Goal: Information Seeking & Learning: Learn about a topic

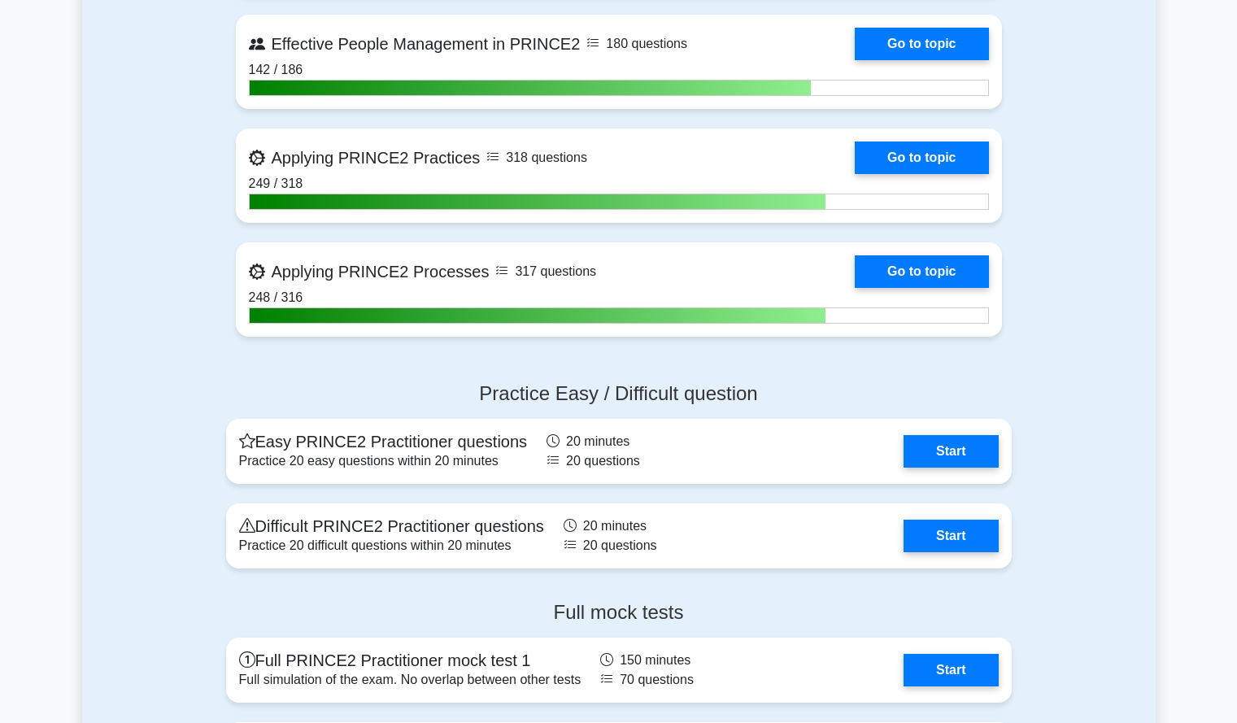
scroll to position [919, 0]
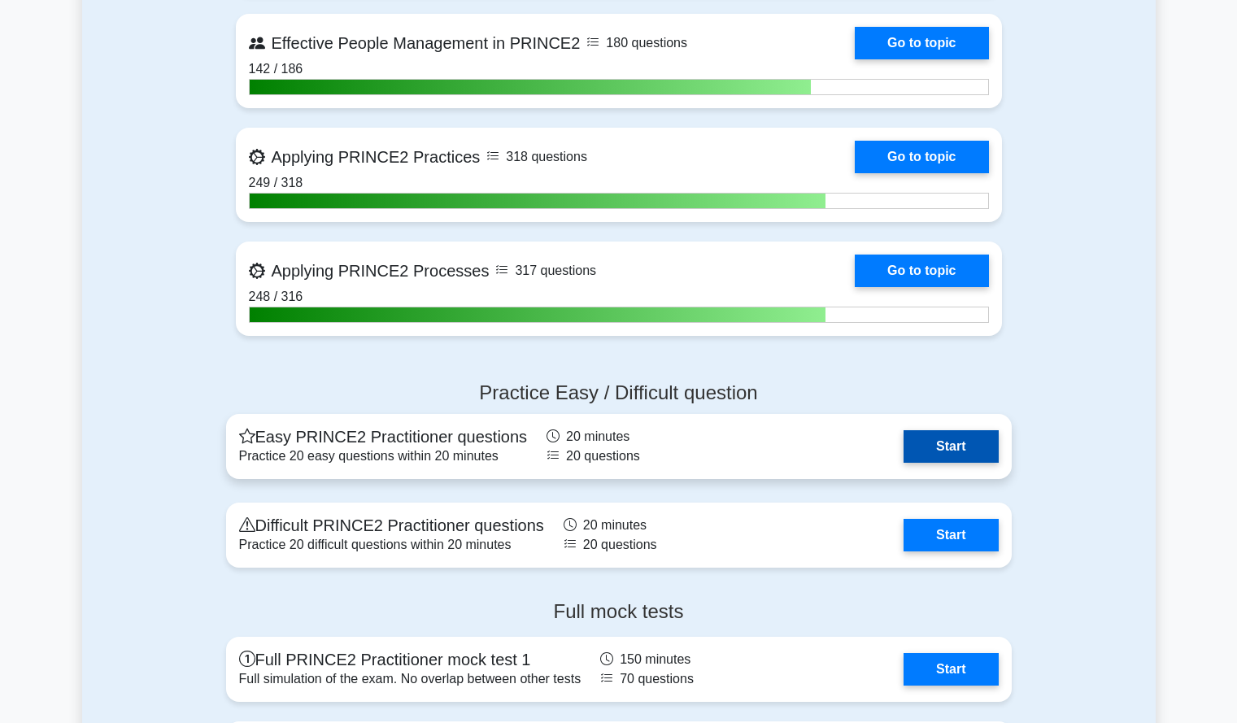
click at [948, 446] on link "Start" at bounding box center [951, 446] width 94 height 33
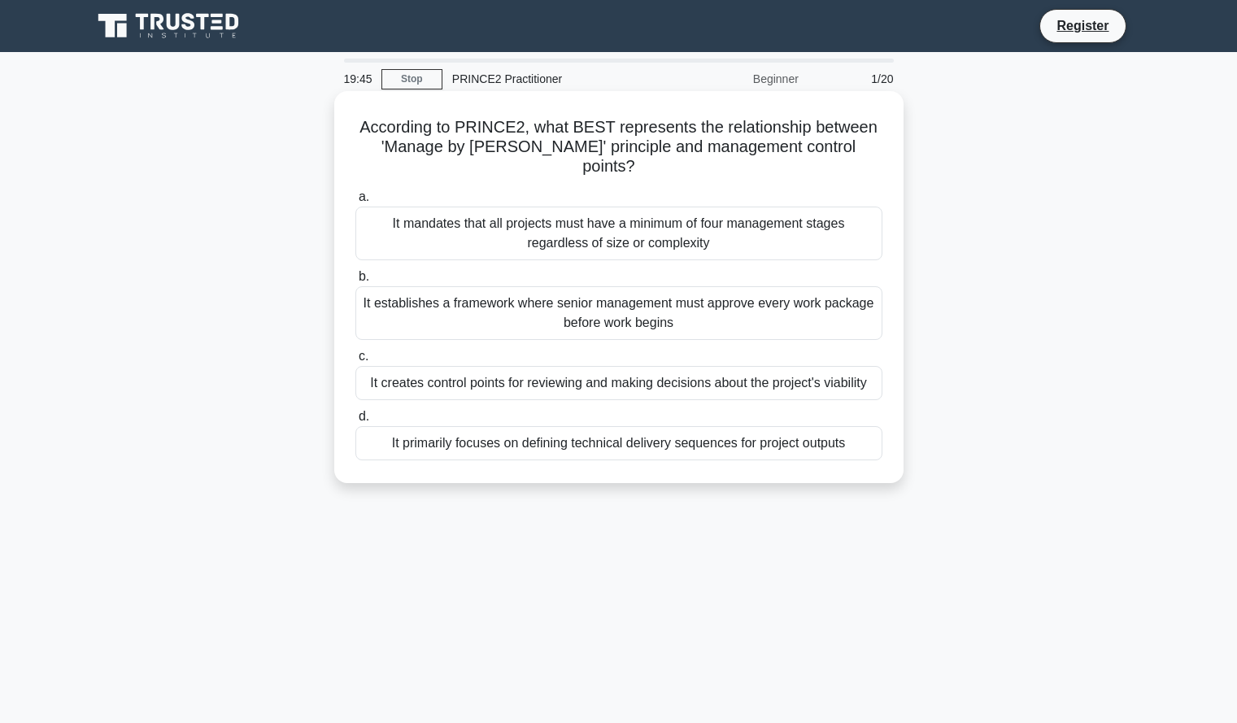
click at [865, 366] on div "It creates control points for reviewing and making decisions about the project'…" at bounding box center [618, 383] width 527 height 34
click at [355, 362] on input "c. It creates control points for reviewing and making decisions about the proje…" at bounding box center [355, 356] width 0 height 11
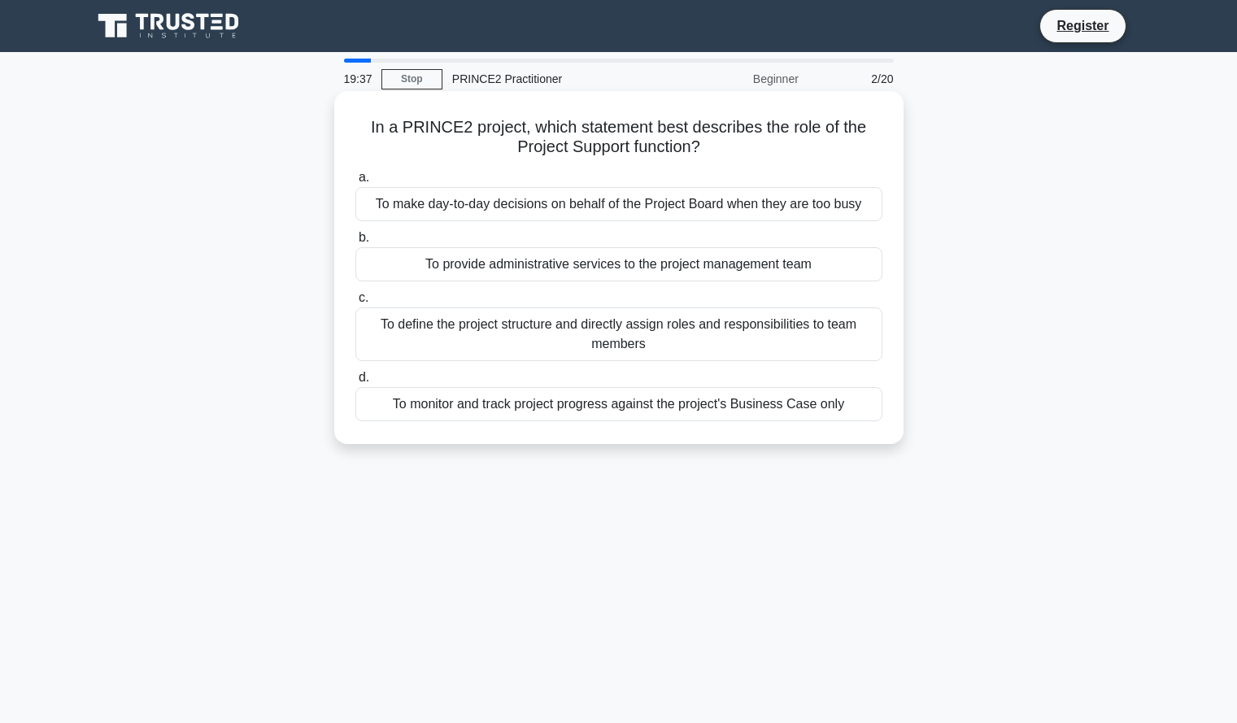
click at [822, 268] on div "To provide administrative services to the project management team" at bounding box center [618, 264] width 527 height 34
click at [355, 243] on input "b. To provide administrative services to the project management team" at bounding box center [355, 238] width 0 height 11
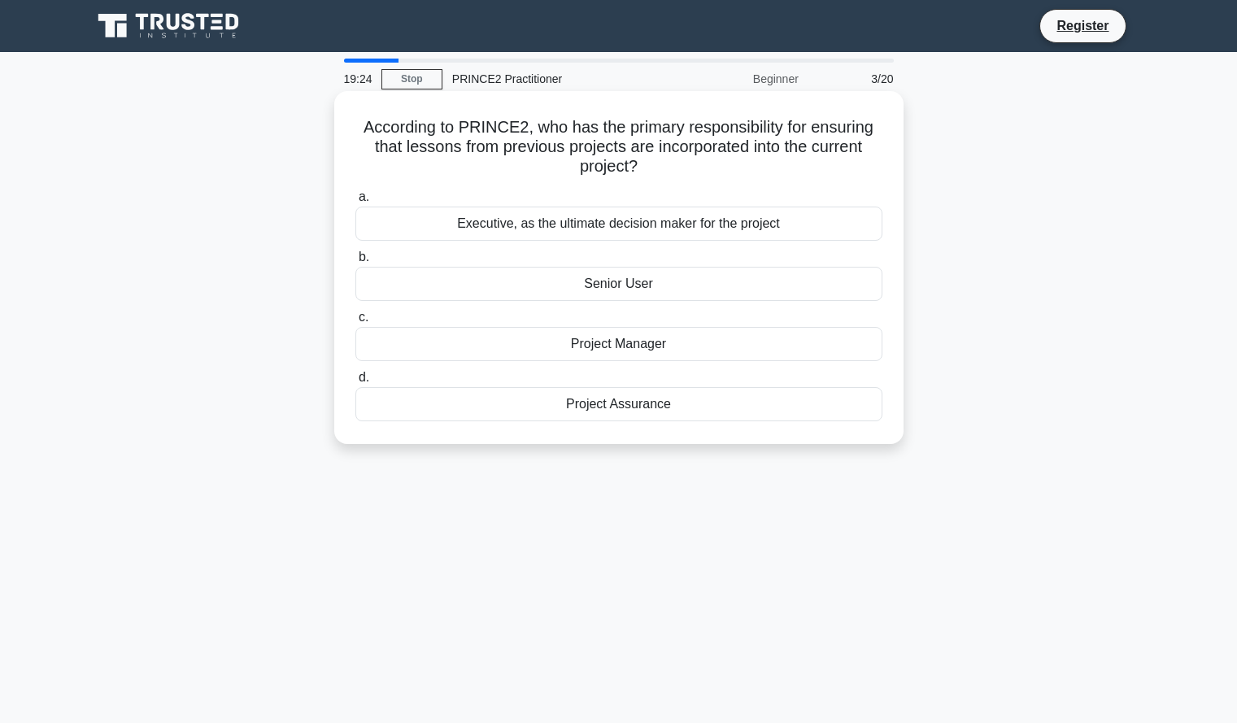
click at [858, 350] on div "Project Manager" at bounding box center [618, 344] width 527 height 34
click at [355, 323] on input "c. Project Manager" at bounding box center [355, 317] width 0 height 11
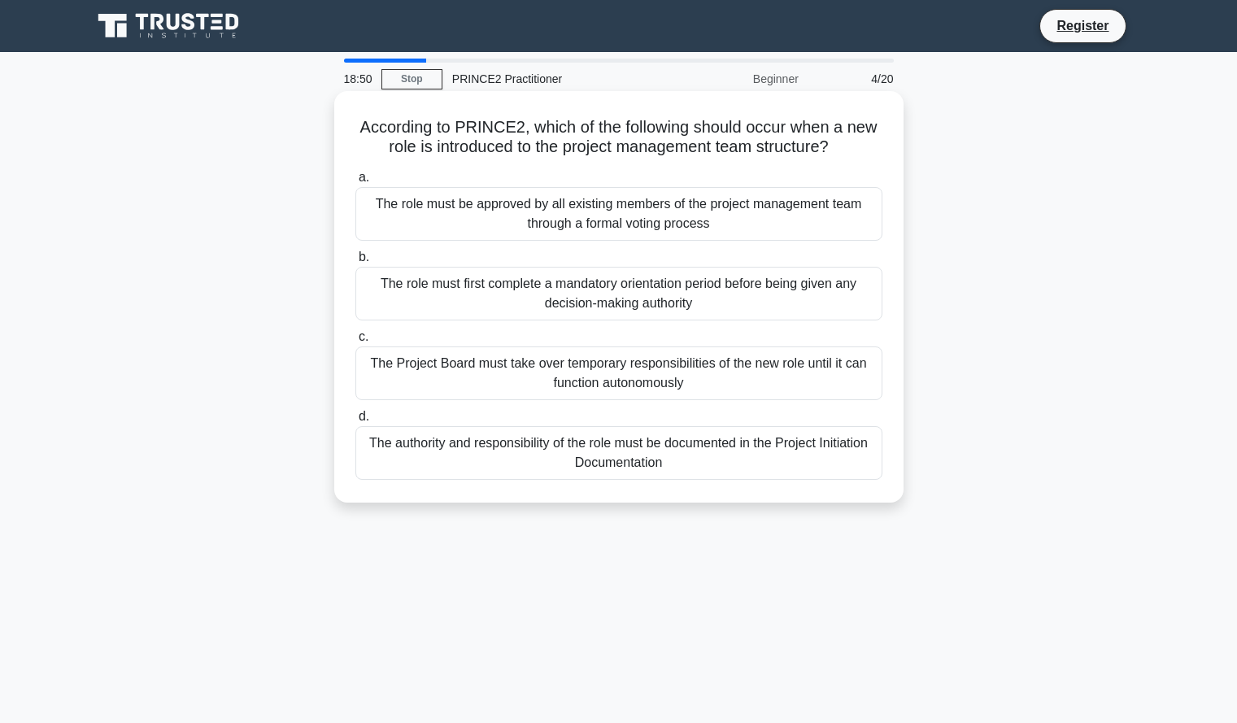
click at [836, 474] on div "The authority and responsibility of the role must be documented in the Project …" at bounding box center [618, 453] width 527 height 54
click at [355, 422] on input "d. The authority and responsibility of the role must be documented in the Proje…" at bounding box center [355, 417] width 0 height 11
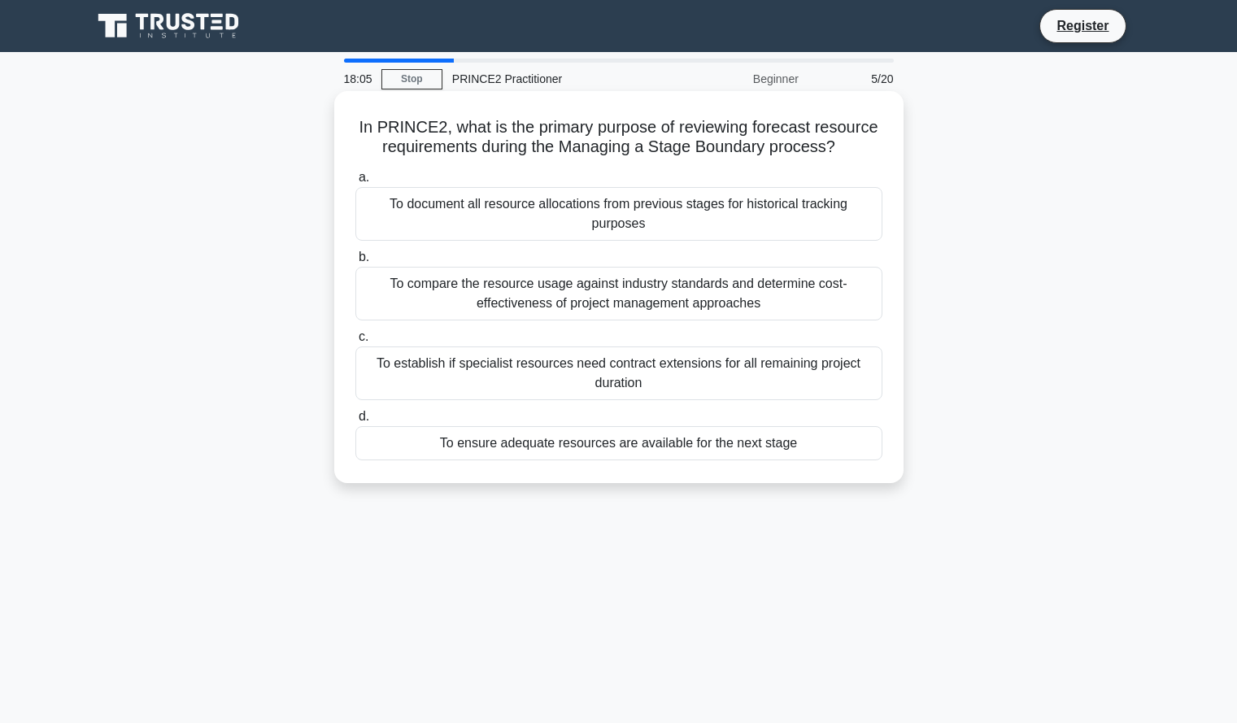
click at [852, 451] on div "To ensure adequate resources are available for the next stage" at bounding box center [618, 443] width 527 height 34
click at [355, 422] on input "d. To ensure adequate resources are available for the next stage" at bounding box center [355, 417] width 0 height 11
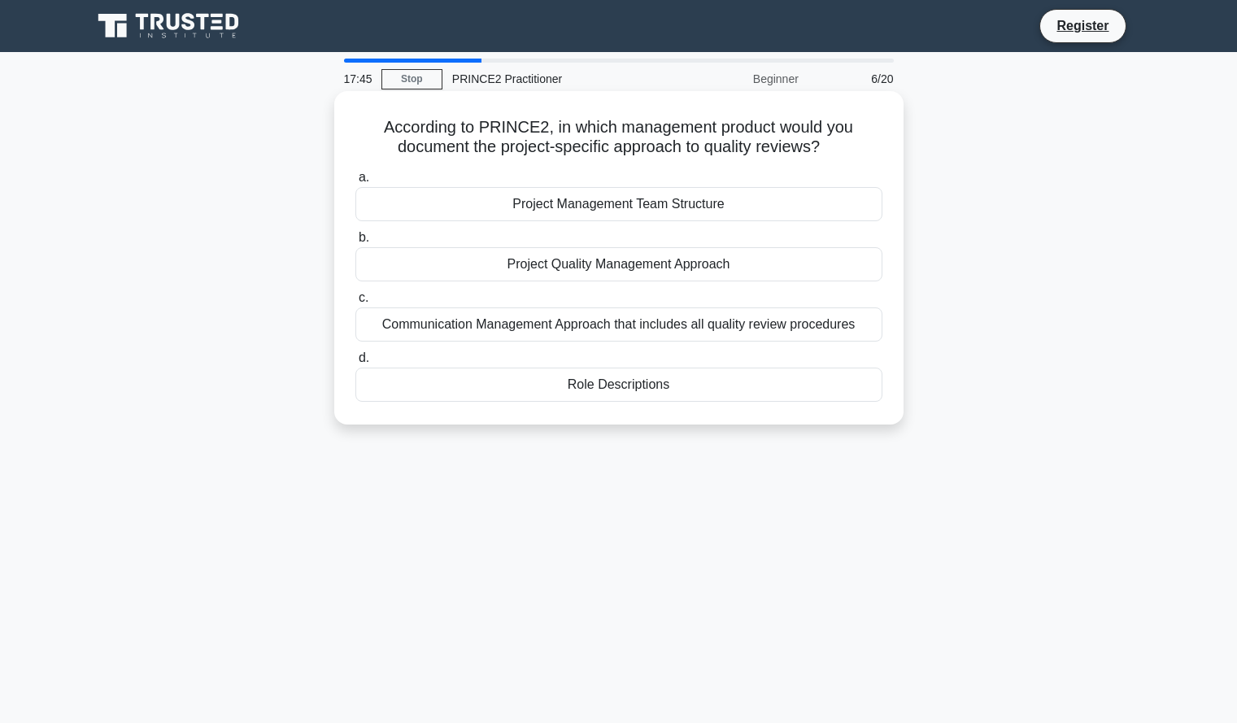
click at [873, 270] on div "Project Quality Management Approach" at bounding box center [618, 264] width 527 height 34
click at [355, 243] on input "b. Project Quality Management Approach" at bounding box center [355, 238] width 0 height 11
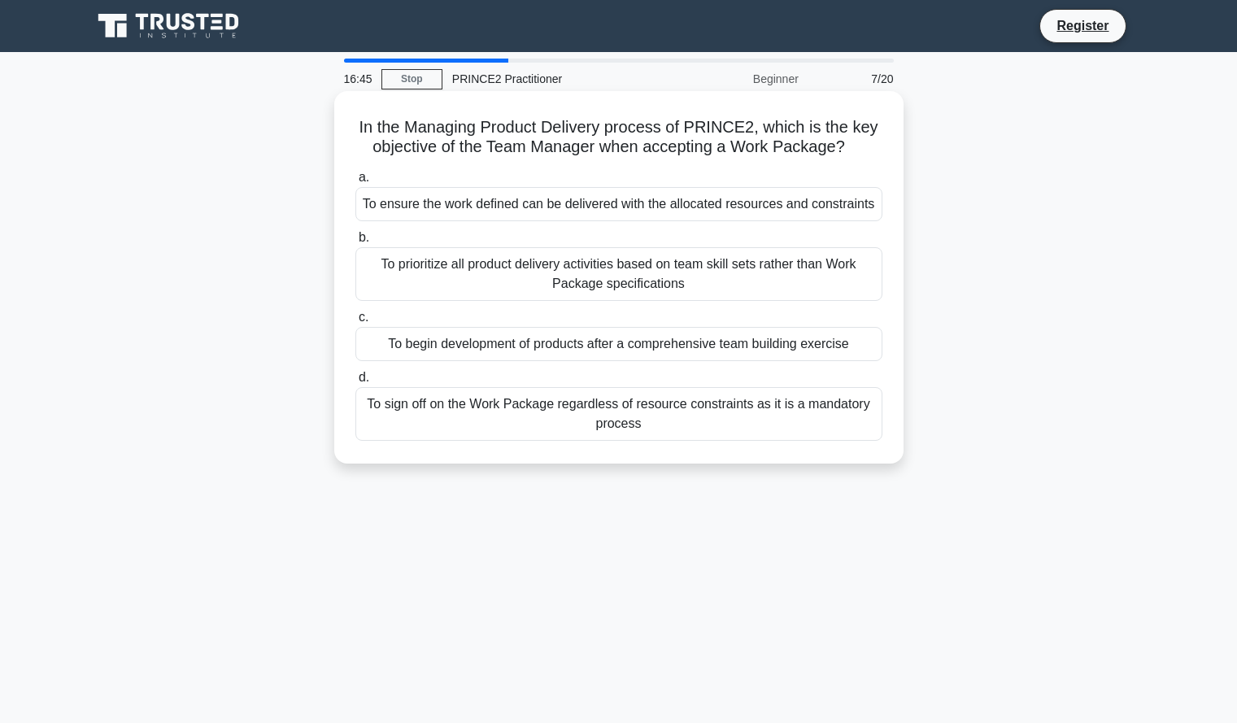
click at [856, 211] on div "To ensure the work defined can be delivered with the allocated resources and co…" at bounding box center [618, 204] width 527 height 34
click at [355, 183] on input "a. To ensure the work defined can be delivered with the allocated resources and…" at bounding box center [355, 177] width 0 height 11
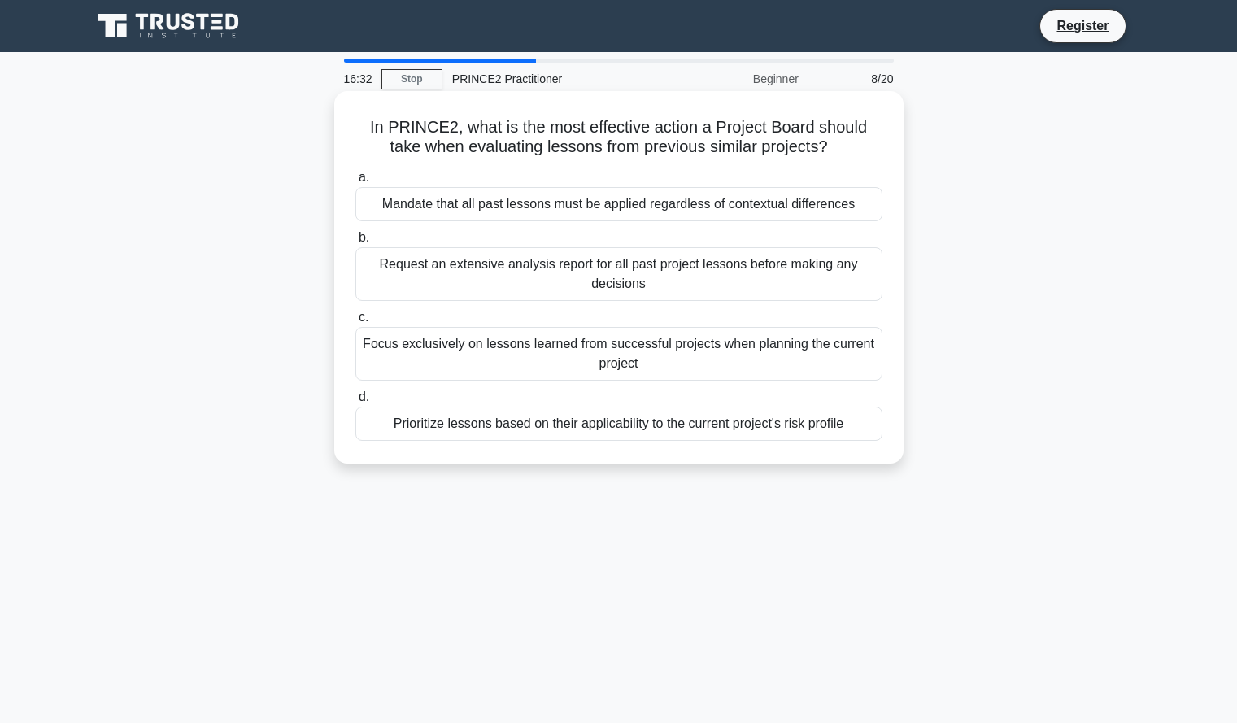
click at [835, 422] on div "Prioritize lessons based on their applicability to the current project's risk p…" at bounding box center [618, 424] width 527 height 34
click at [355, 403] on input "d. Prioritize lessons based on their applicability to the current project's ris…" at bounding box center [355, 397] width 0 height 11
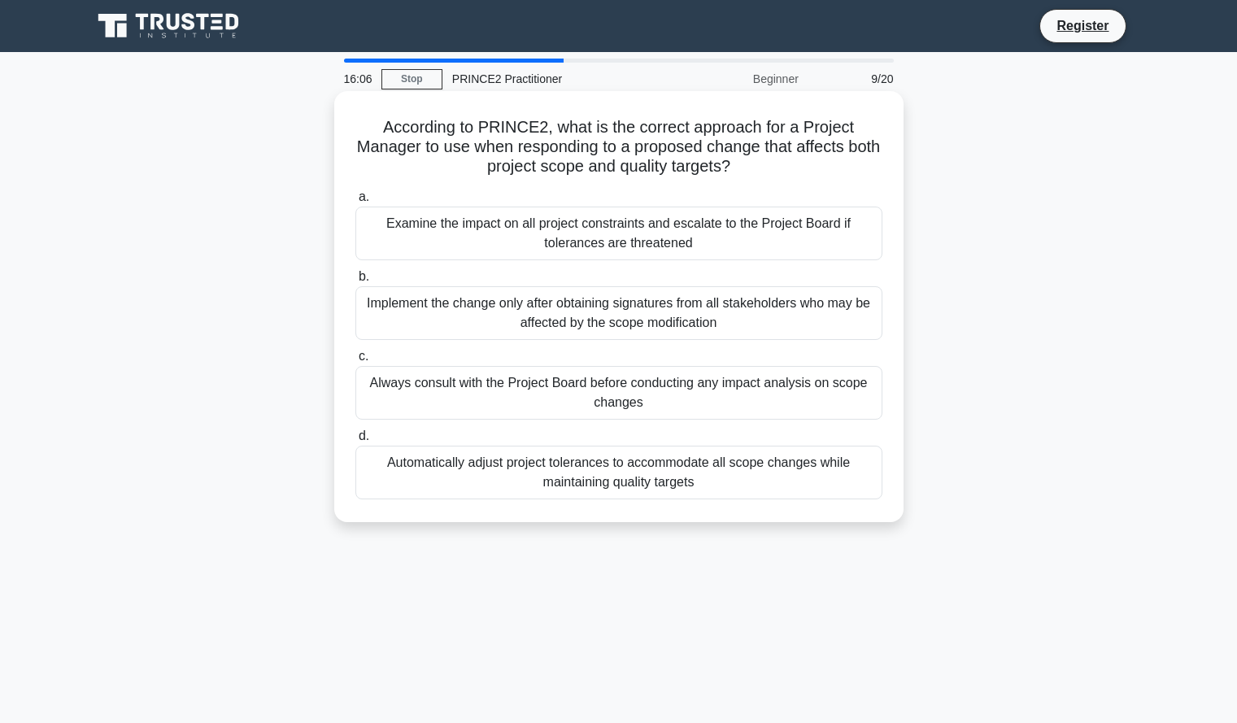
click at [864, 246] on div "Examine the impact on all project constraints and escalate to the Project Board…" at bounding box center [618, 234] width 527 height 54
click at [355, 203] on input "a. Examine the impact on all project constraints and escalate to the Project Bo…" at bounding box center [355, 197] width 0 height 11
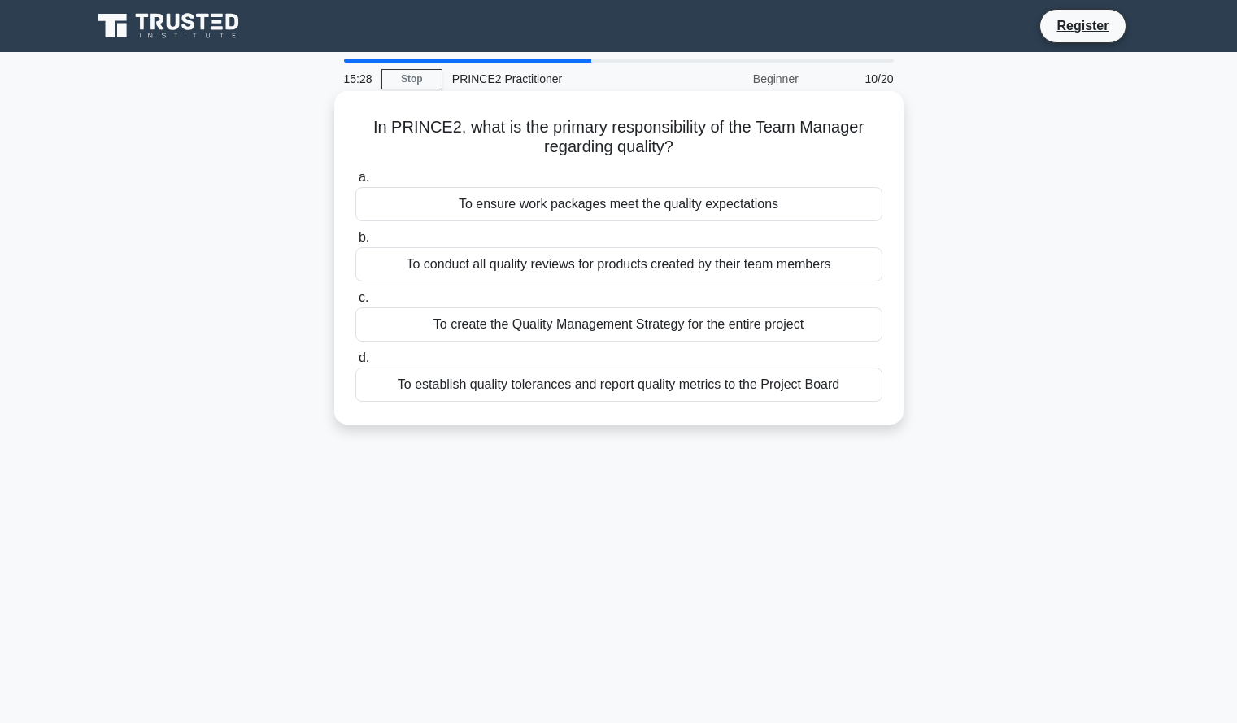
click at [835, 210] on div "To ensure work packages meet the quality expectations" at bounding box center [618, 204] width 527 height 34
click at [355, 183] on input "a. To ensure work packages meet the quality expectations" at bounding box center [355, 177] width 0 height 11
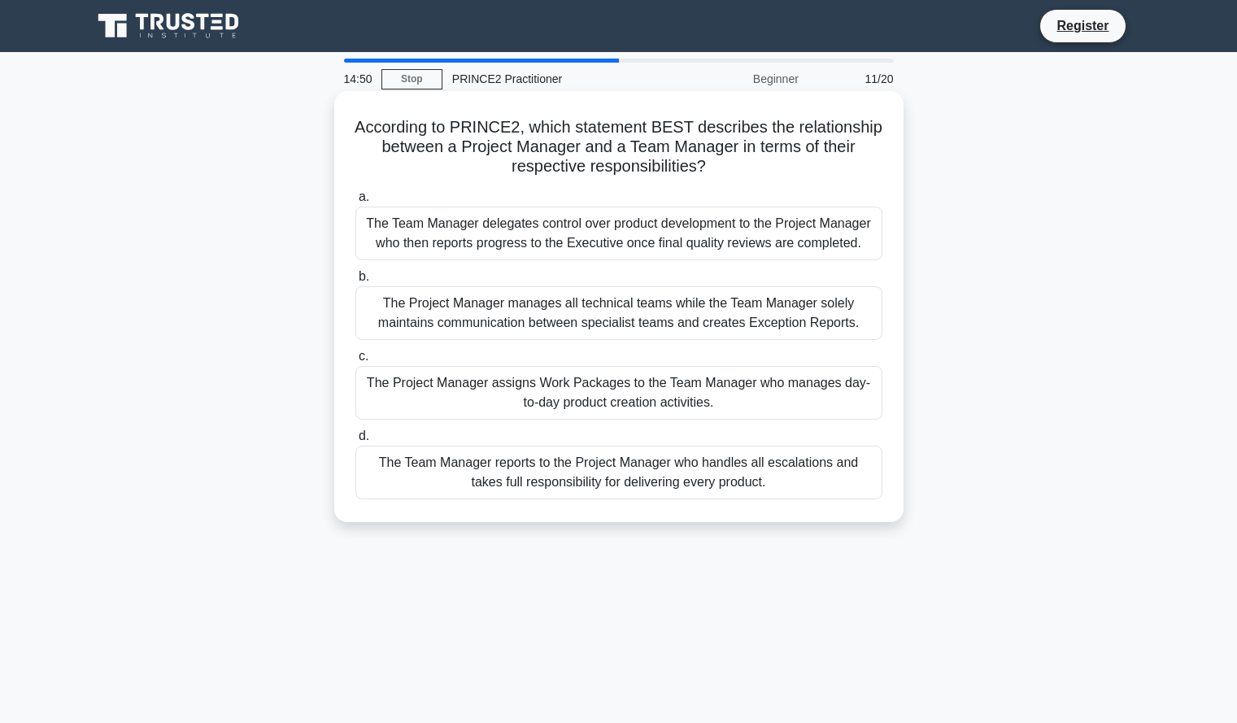
click at [827, 394] on div "The Project Manager assigns Work Packages to the Team Manager who manages day-t…" at bounding box center [618, 393] width 527 height 54
click at [355, 362] on input "c. The Project Manager assigns Work Packages to the Team Manager who manages da…" at bounding box center [355, 356] width 0 height 11
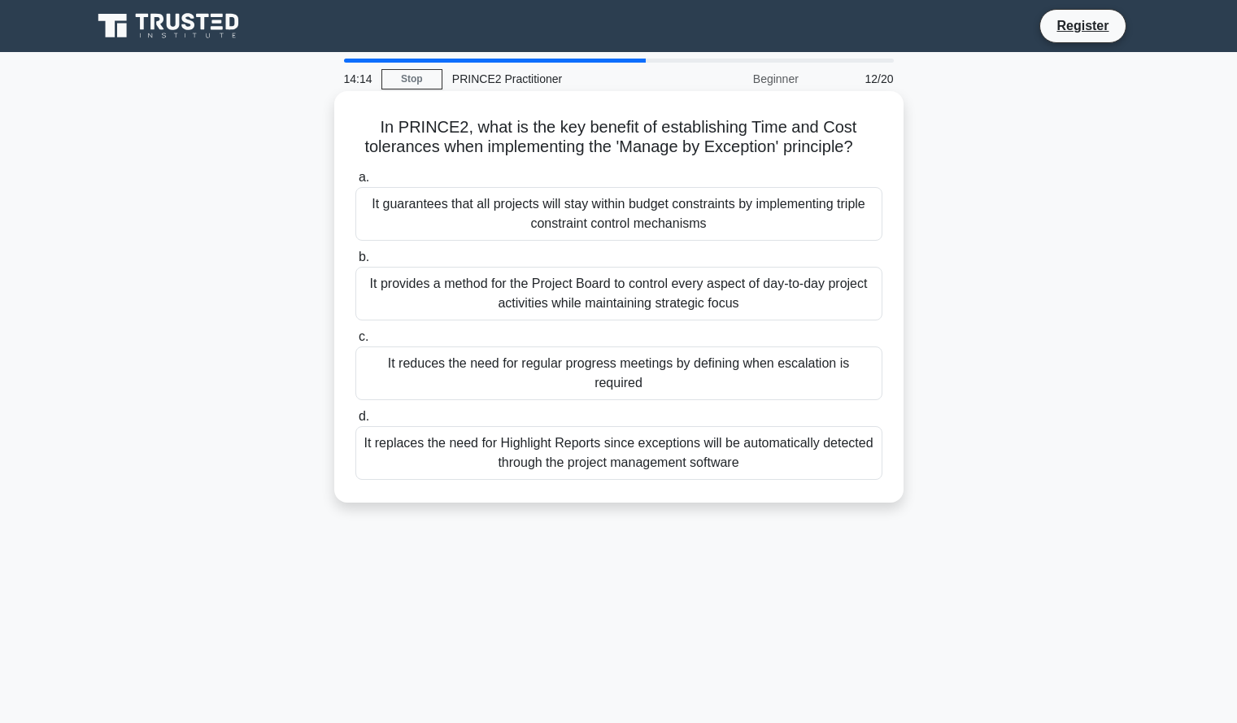
click at [864, 368] on div "It reduces the need for regular progress meetings by defining when escalation i…" at bounding box center [618, 373] width 527 height 54
click at [355, 342] on input "c. It reduces the need for regular progress meetings by defining when escalatio…" at bounding box center [355, 337] width 0 height 11
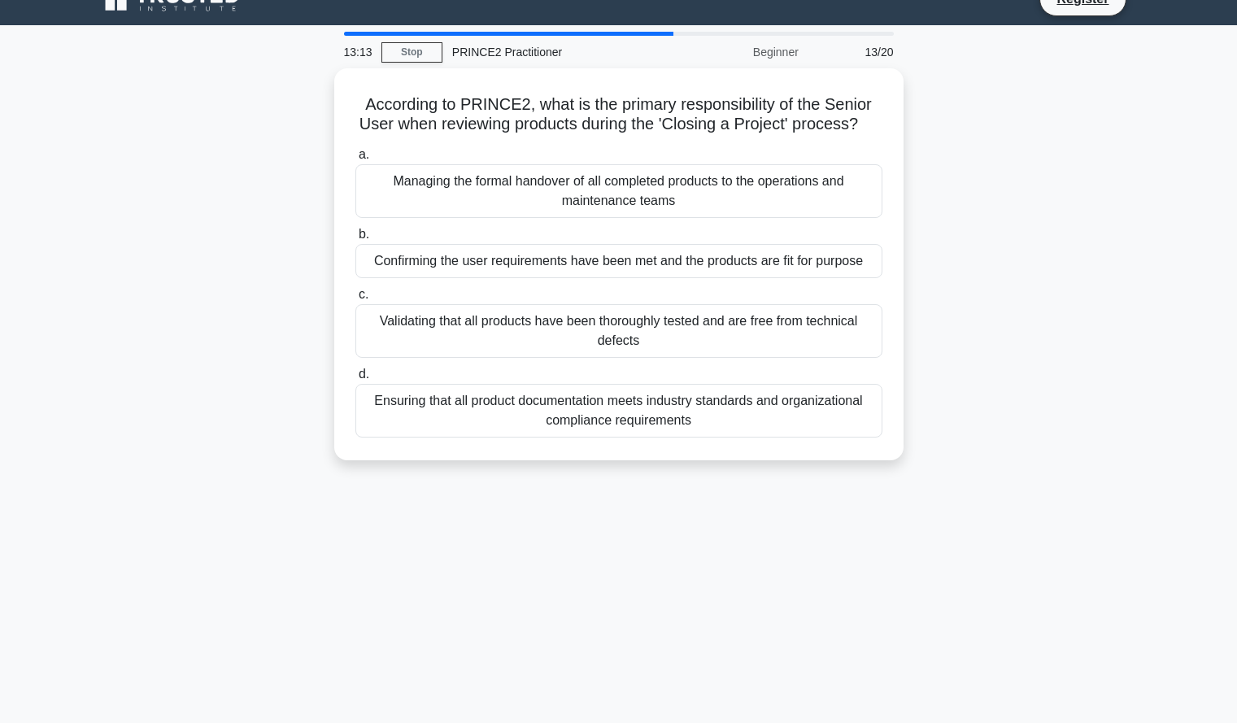
scroll to position [25, 0]
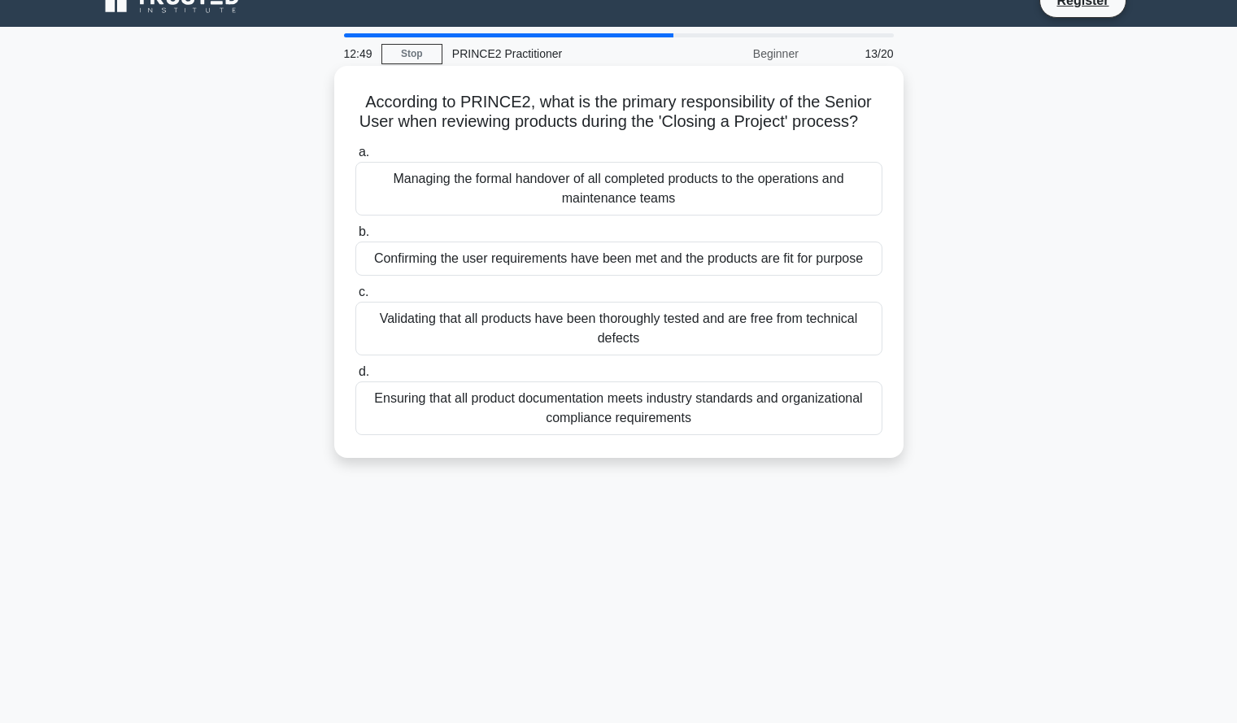
click at [843, 276] on div "Confirming the user requirements have been met and the products are fit for pur…" at bounding box center [618, 259] width 527 height 34
click at [355, 238] on input "b. Confirming the user requirements have been met and the products are fit for …" at bounding box center [355, 232] width 0 height 11
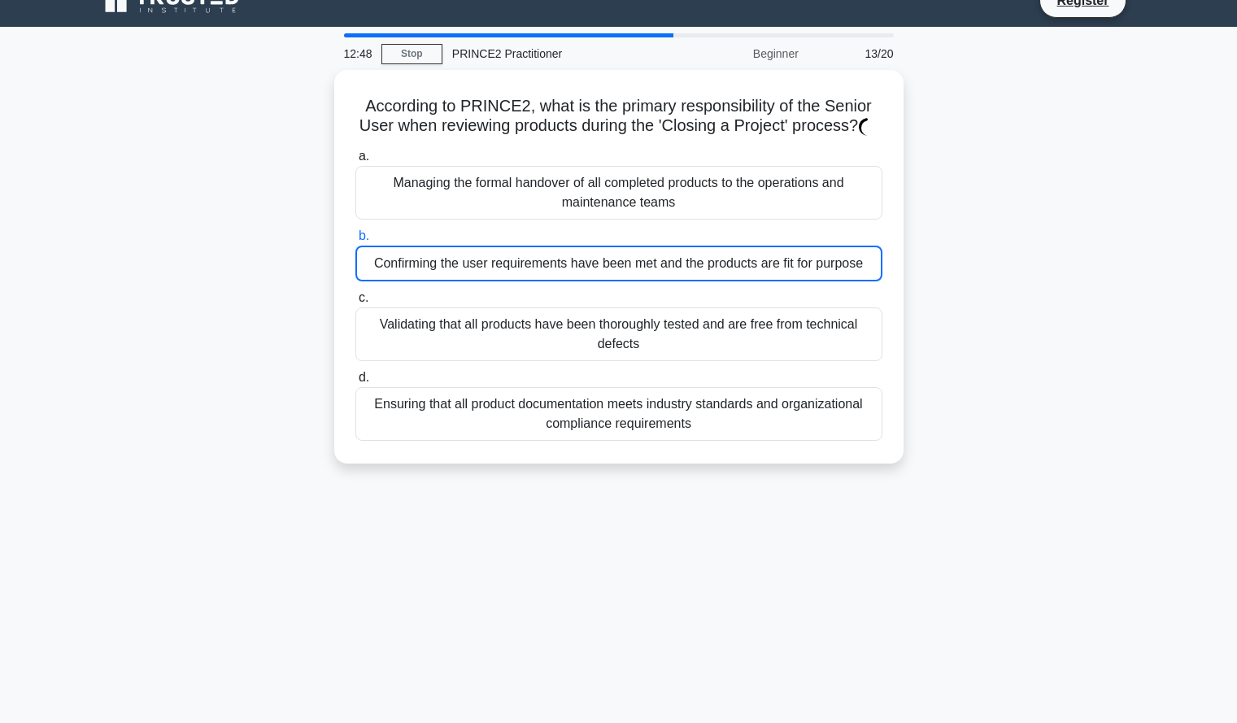
scroll to position [0, 0]
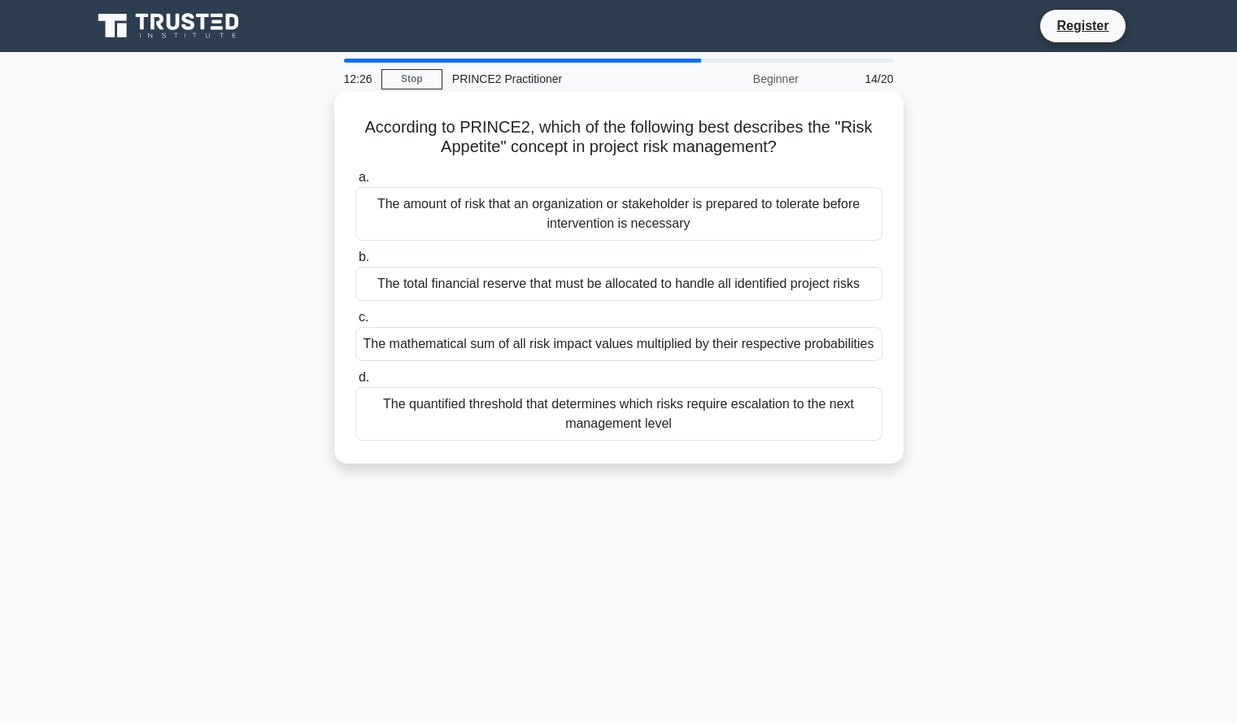
click at [784, 231] on div "The amount of risk that an organization or stakeholder is prepared to tolerate …" at bounding box center [618, 214] width 527 height 54
click at [355, 183] on input "a. The amount of risk that an organization or stakeholder is prepared to tolera…" at bounding box center [355, 177] width 0 height 11
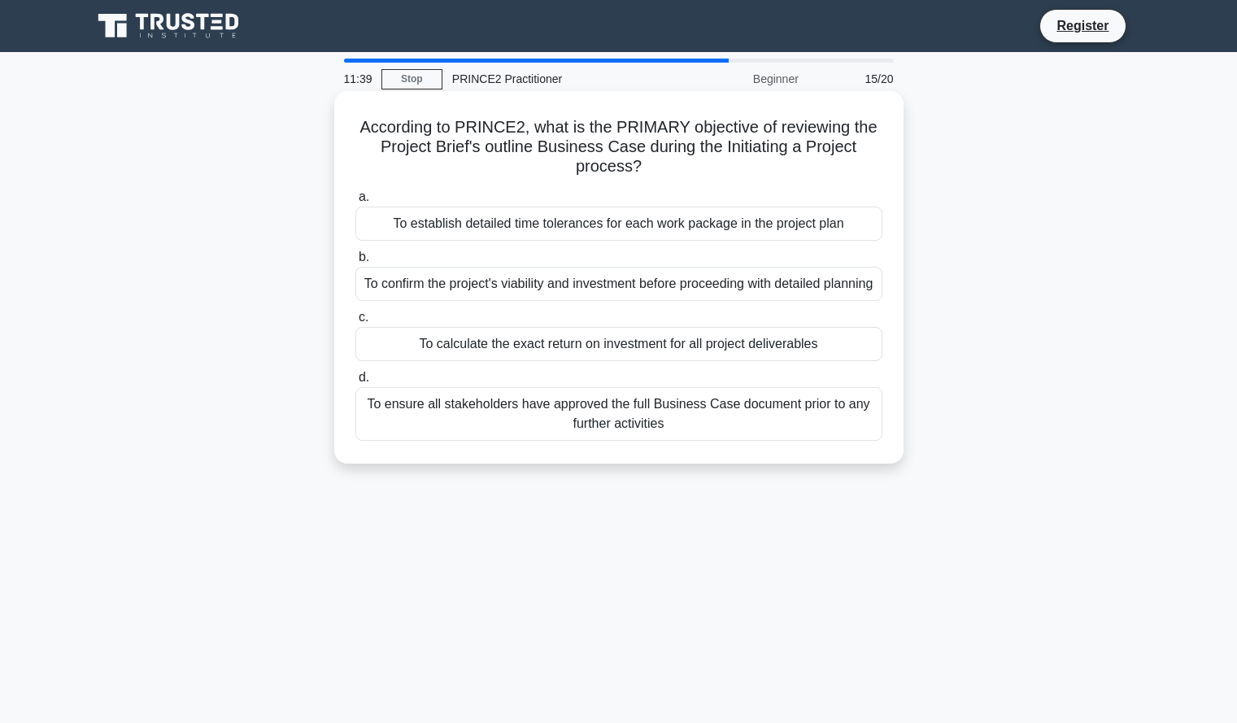
click at [849, 293] on div "To confirm the project's viability and investment before proceeding with detail…" at bounding box center [618, 284] width 527 height 34
click at [355, 263] on input "b. To confirm the project's viability and investment before proceeding with det…" at bounding box center [355, 257] width 0 height 11
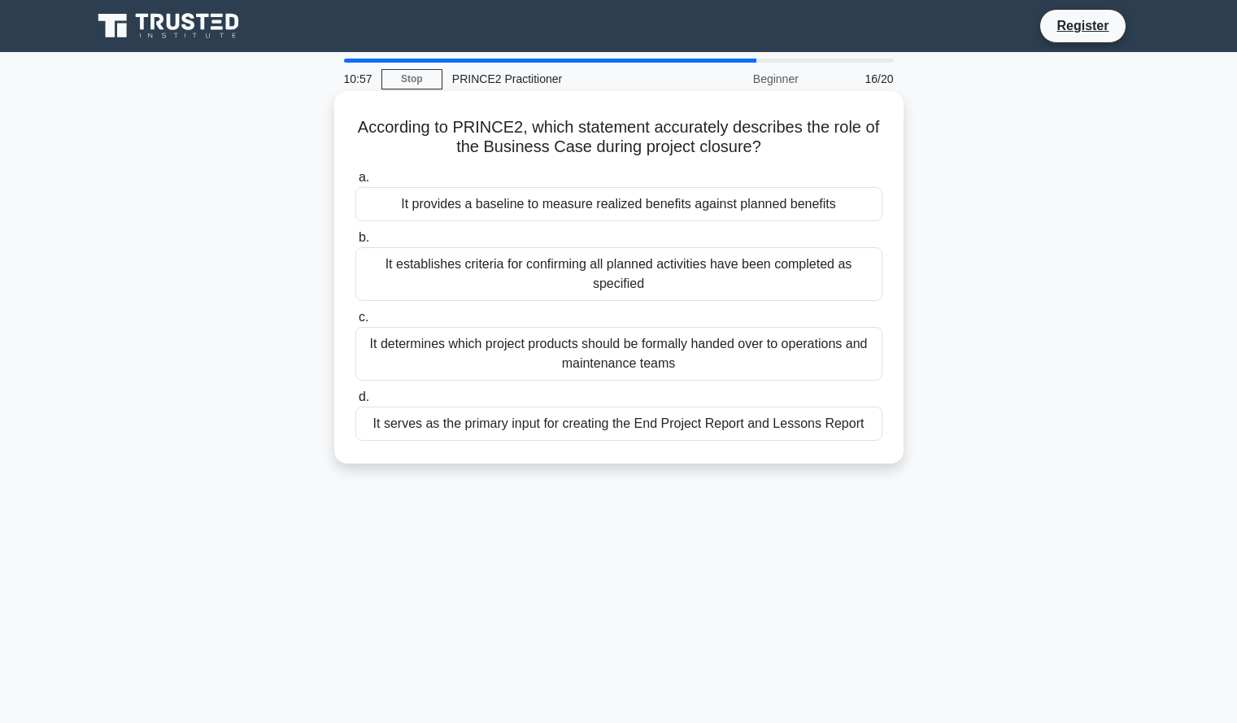
click at [864, 203] on div "It provides a baseline to measure realized benefits against planned benefits" at bounding box center [618, 204] width 527 height 34
click at [355, 183] on input "a. It provides a baseline to measure realized benefits against planned benefits" at bounding box center [355, 177] width 0 height 11
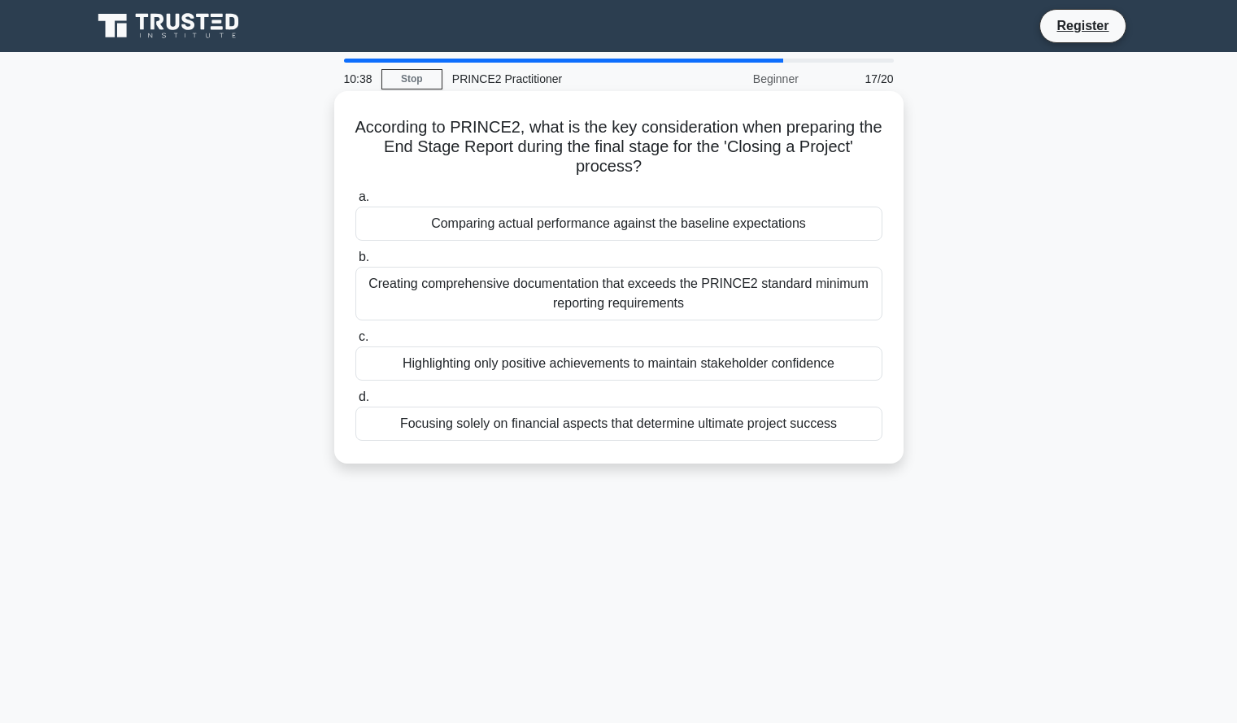
click at [860, 227] on div "Comparing actual performance against the baseline expectations" at bounding box center [618, 224] width 527 height 34
click at [355, 203] on input "a. Comparing actual performance against the baseline expectations" at bounding box center [355, 197] width 0 height 11
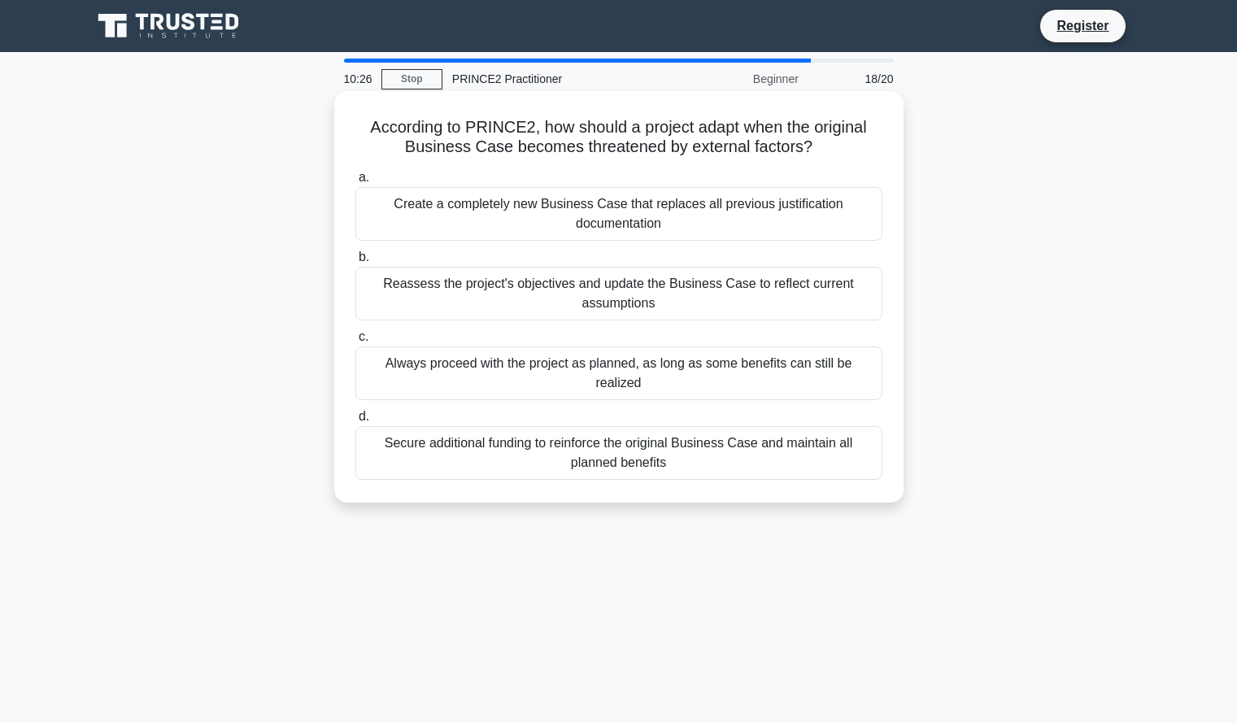
click at [856, 288] on div "Reassess the project's objectives and update the Business Case to reflect curre…" at bounding box center [618, 294] width 527 height 54
click at [355, 263] on input "b. Reassess the project's objectives and update the Business Case to reflect cu…" at bounding box center [355, 257] width 0 height 11
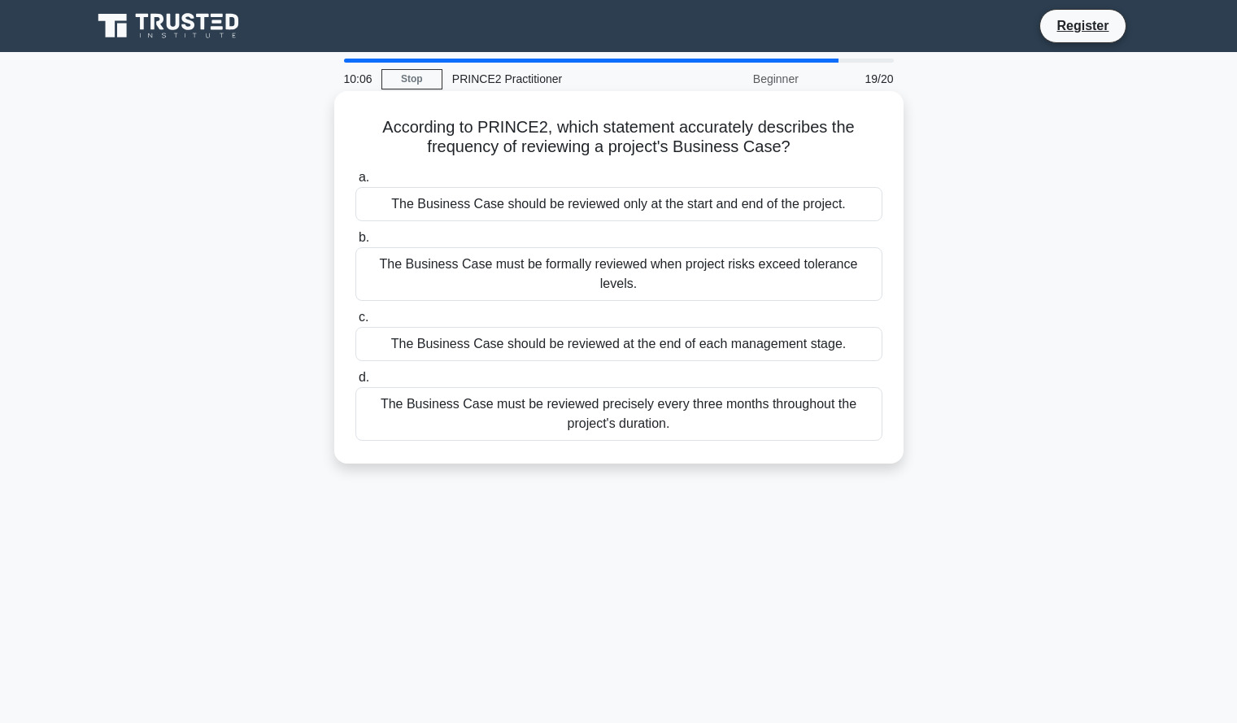
click at [842, 268] on div "The Business Case must be formally reviewed when project risks exceed tolerance…" at bounding box center [618, 274] width 527 height 54
click at [355, 243] on input "b. The Business Case must be formally reviewed when project risks exceed tolera…" at bounding box center [355, 238] width 0 height 11
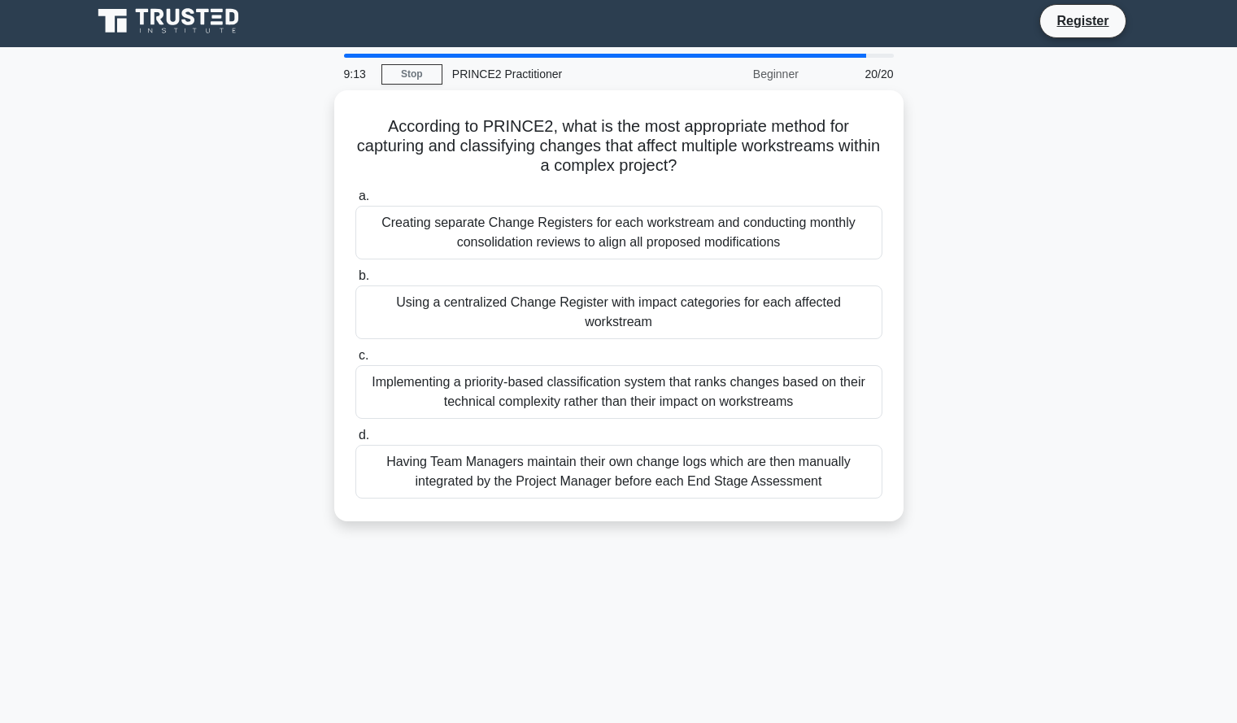
scroll to position [4, 0]
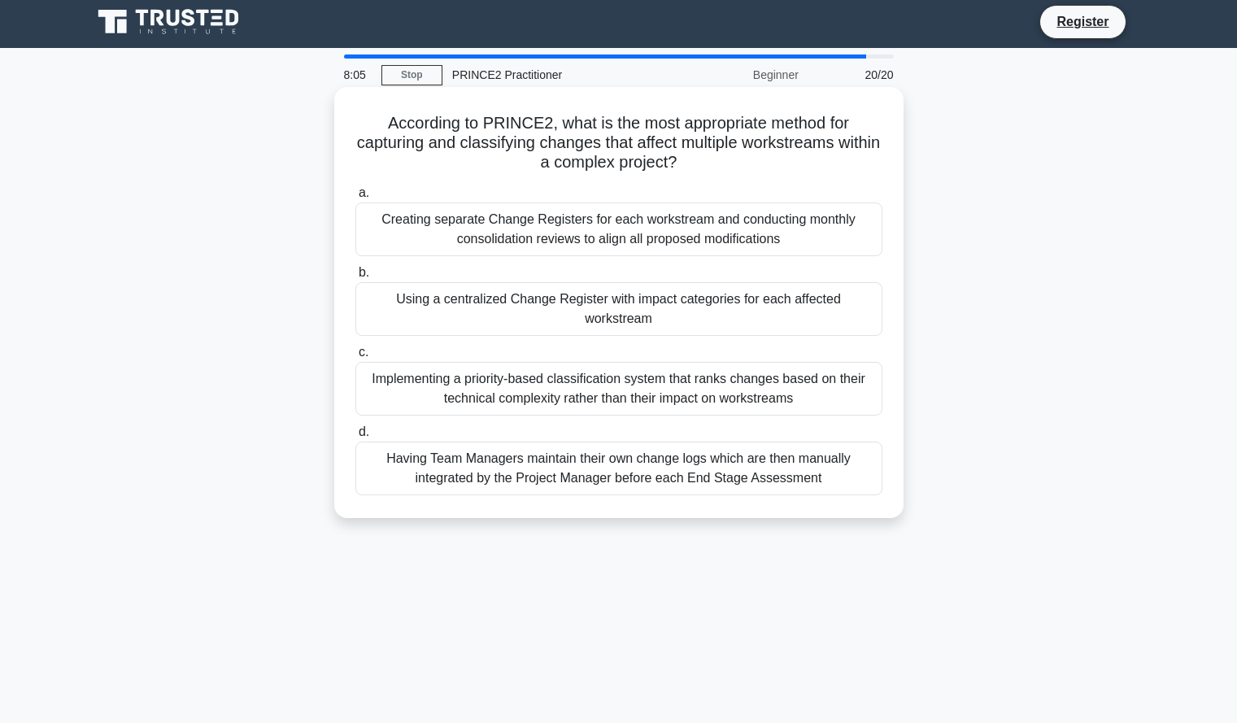
click at [856, 295] on div "Using a centralized Change Register with impact categories for each affected wo…" at bounding box center [618, 309] width 527 height 54
click at [355, 278] on input "b. Using a centralized Change Register with impact categories for each affected…" at bounding box center [355, 273] width 0 height 11
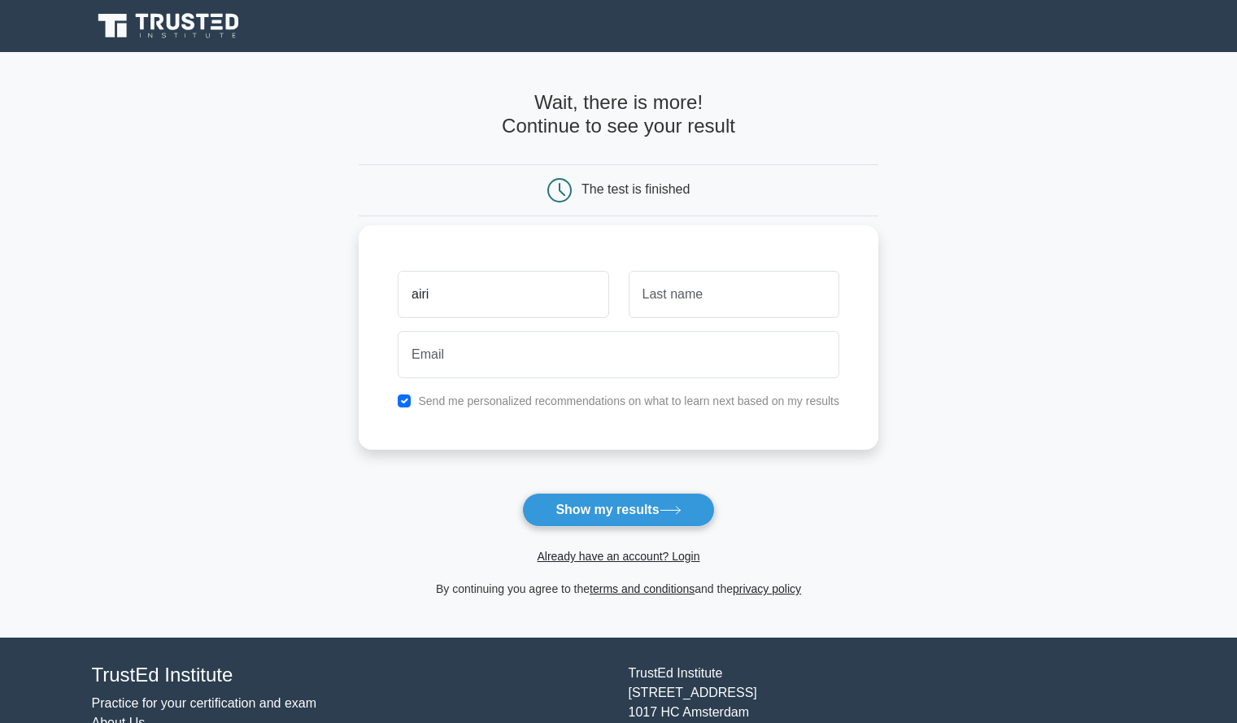
type input "Airi"
click at [686, 297] on input "text" at bounding box center [734, 294] width 211 height 47
type input "Kuramochi"
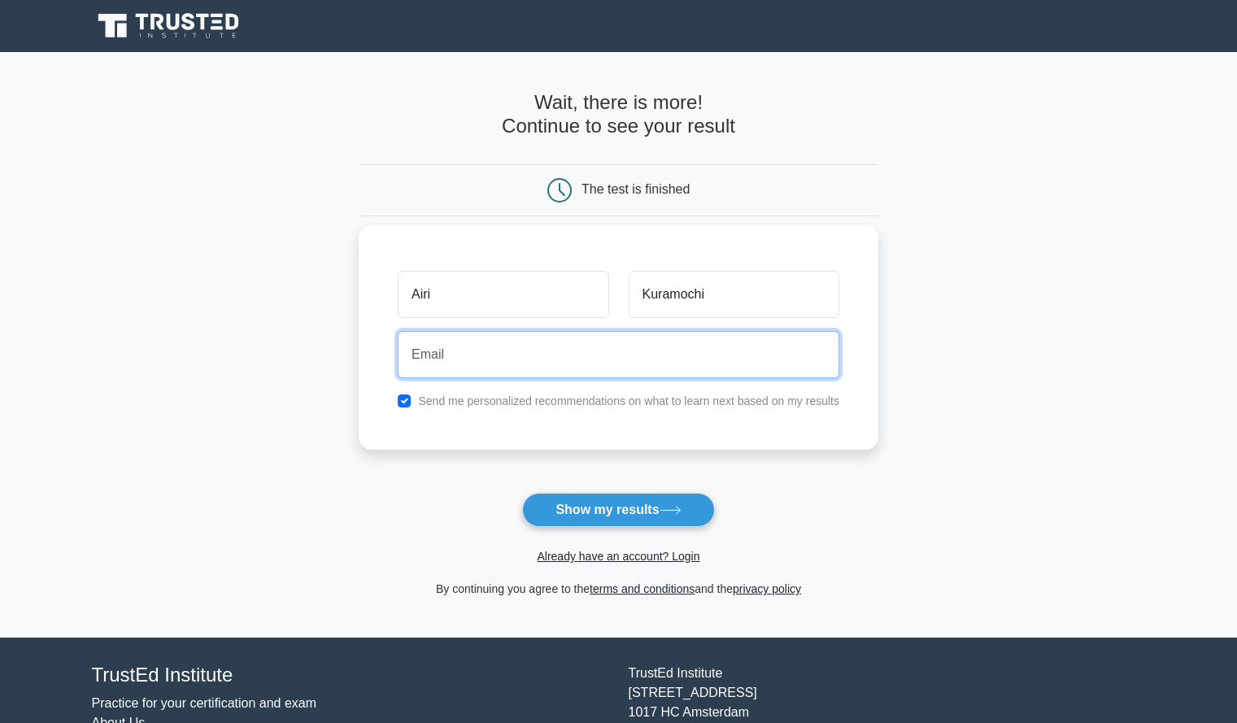
click at [690, 350] on input "email" at bounding box center [619, 354] width 442 height 47
type input "ja0257hp@gmail.com"
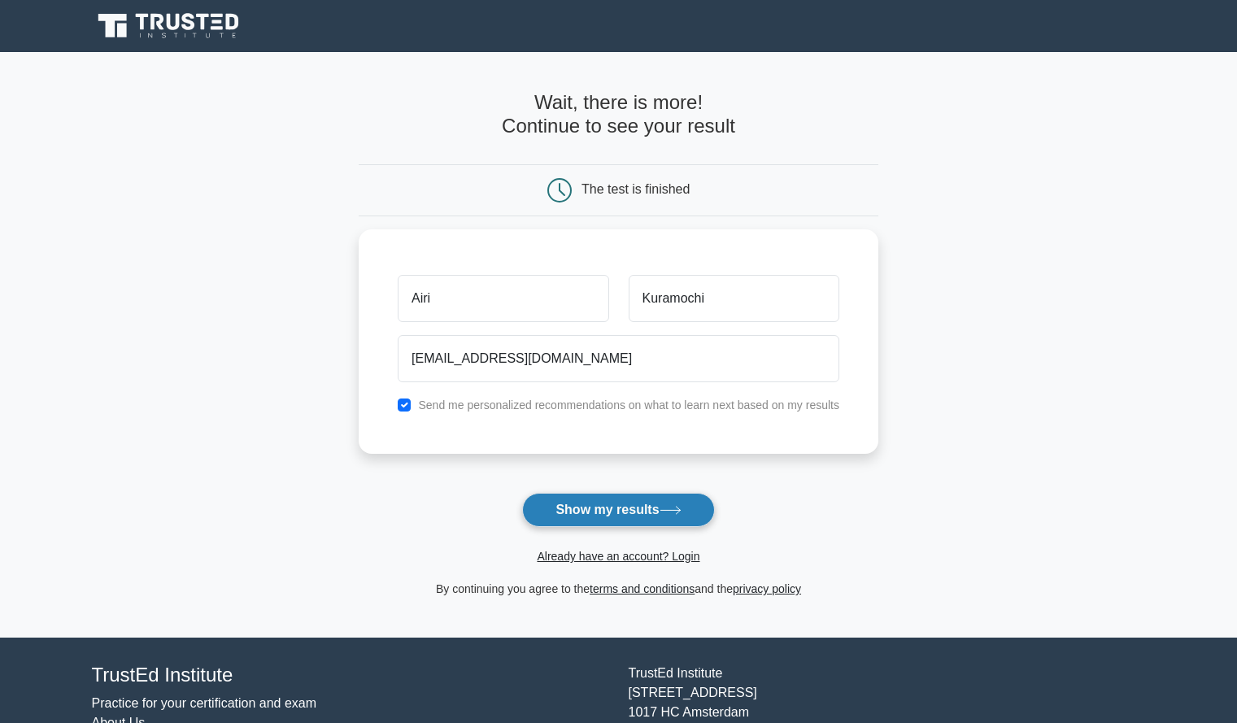
click at [627, 524] on button "Show my results" at bounding box center [618, 510] width 192 height 34
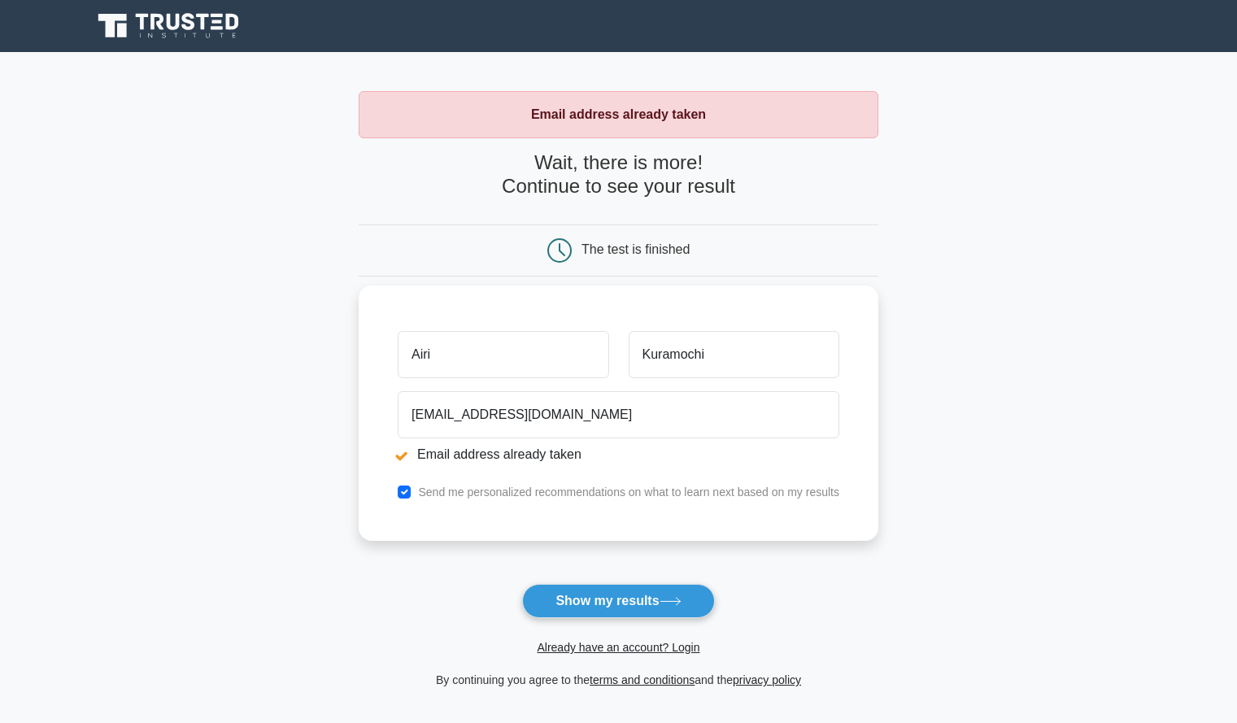
click at [482, 370] on input "Airi" at bounding box center [503, 354] width 211 height 47
click at [480, 499] on label "Send me personalized recommendations on what to learn next based on my results" at bounding box center [628, 492] width 421 height 13
click at [403, 495] on input "checkbox" at bounding box center [404, 492] width 13 height 13
checkbox input "false"
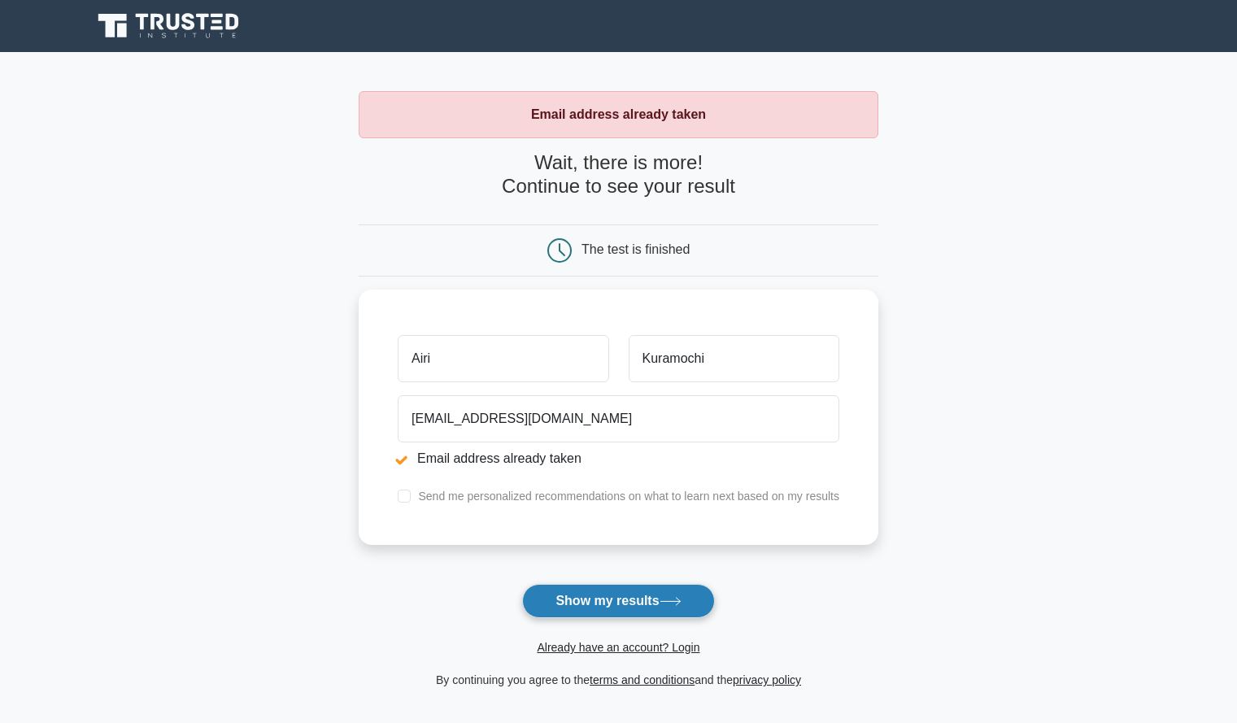
click at [555, 599] on button "Show my results" at bounding box center [618, 601] width 192 height 34
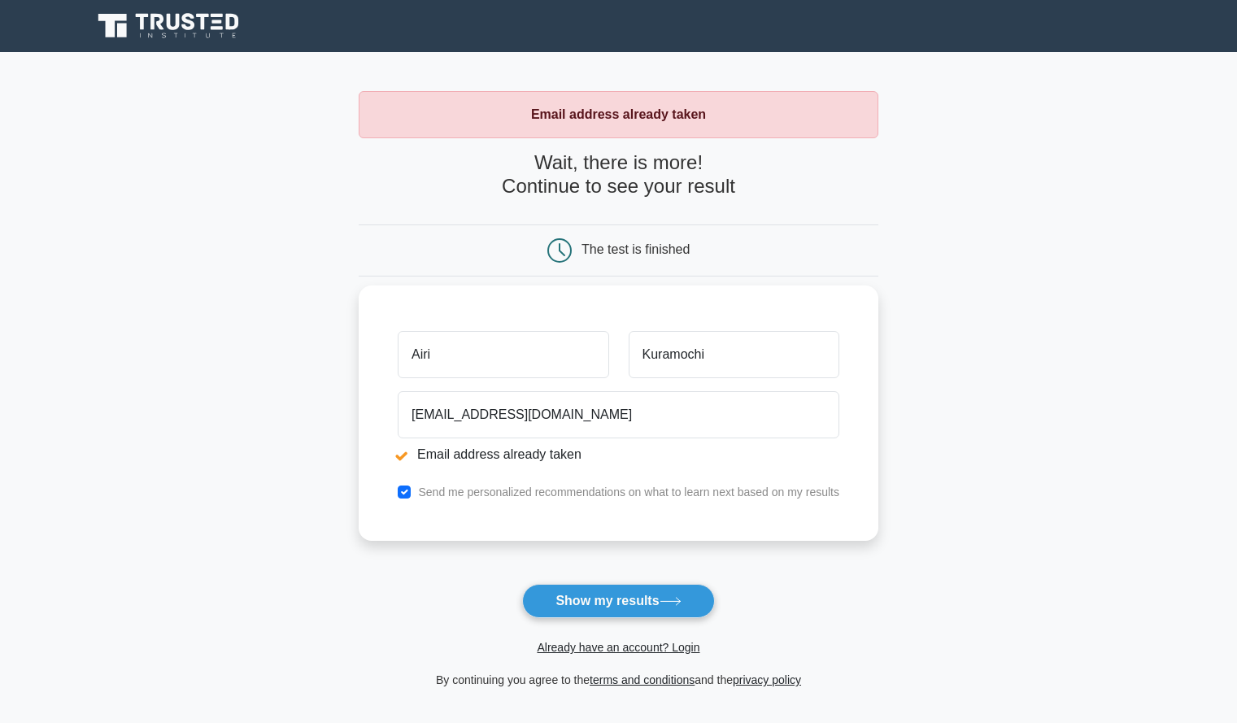
click at [500, 360] on input "Airi" at bounding box center [503, 354] width 211 height 47
click at [560, 643] on link "Already have an account? Login" at bounding box center [618, 647] width 163 height 13
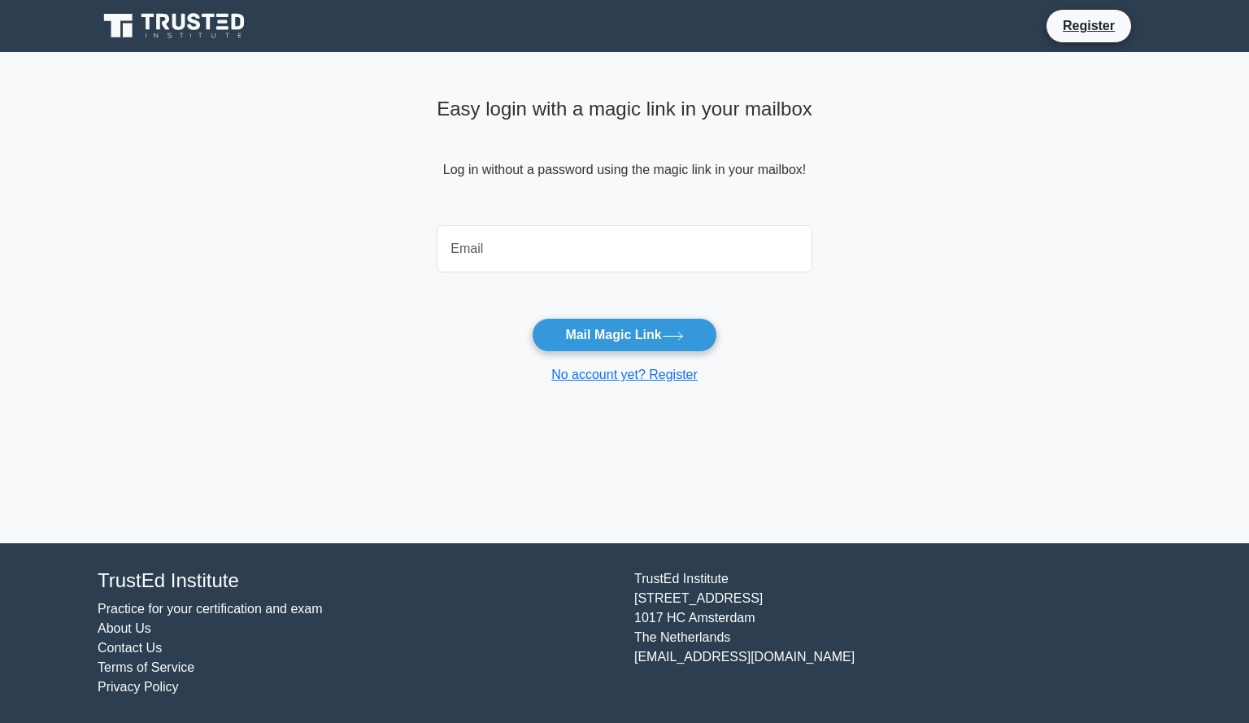
click at [640, 267] on input "email" at bounding box center [625, 248] width 376 height 47
type input "[EMAIL_ADDRESS][DOMAIN_NAME]"
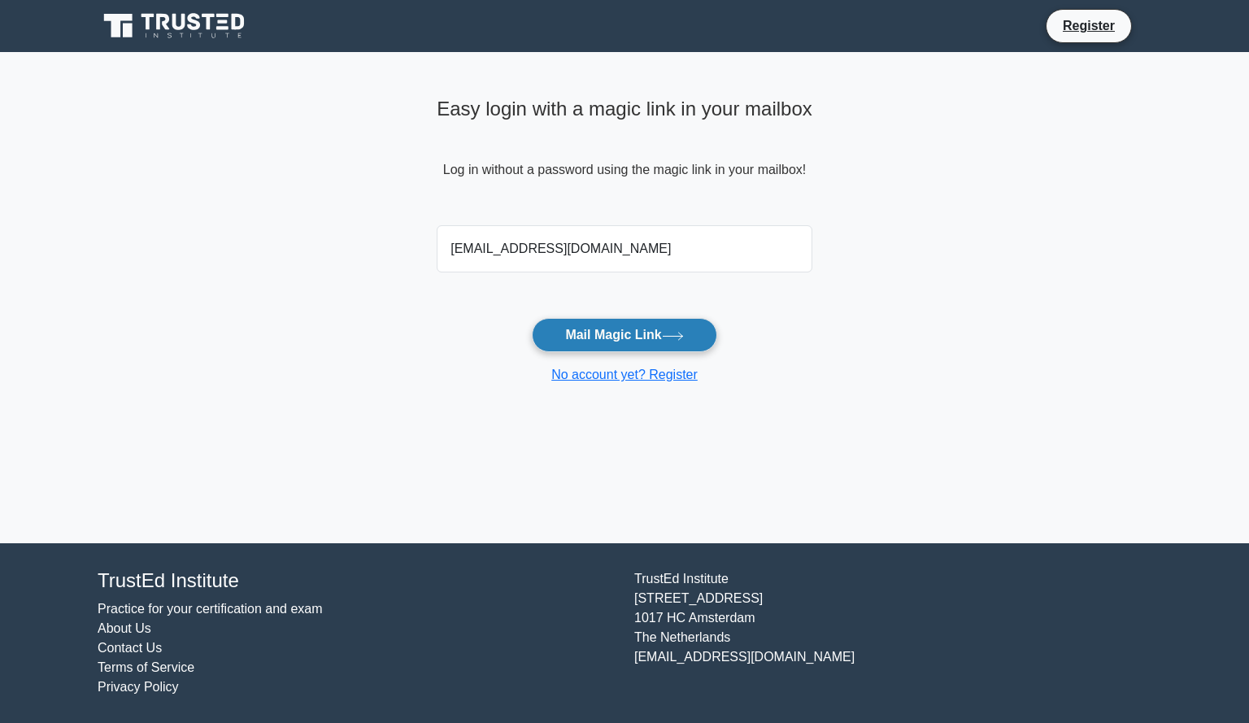
click at [645, 329] on button "Mail Magic Link" at bounding box center [624, 335] width 185 height 34
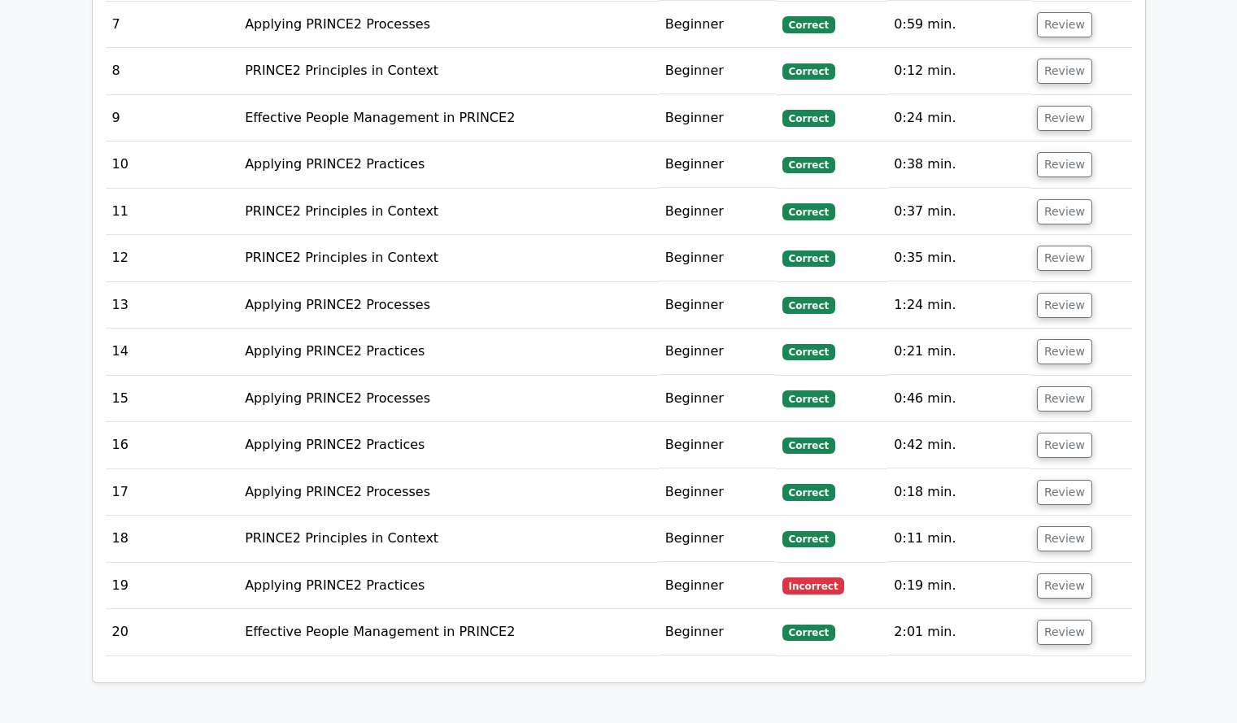
scroll to position [2033, 0]
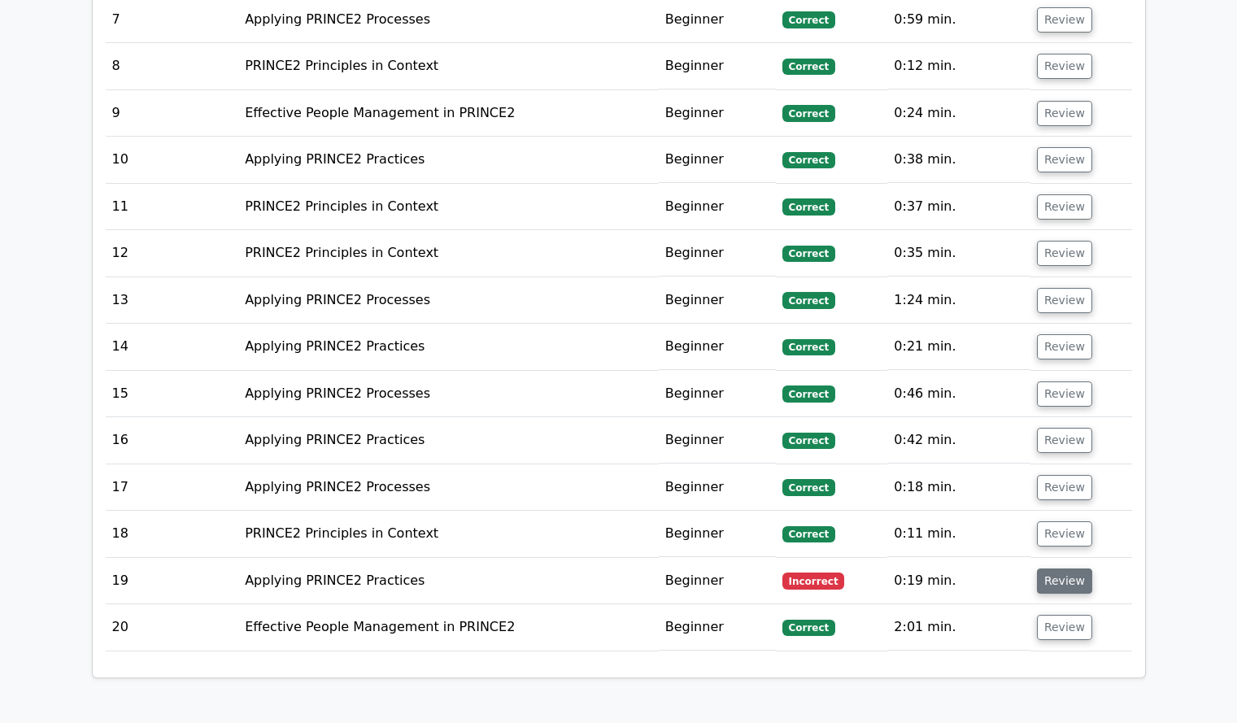
click at [1044, 569] on button "Review" at bounding box center [1064, 581] width 55 height 25
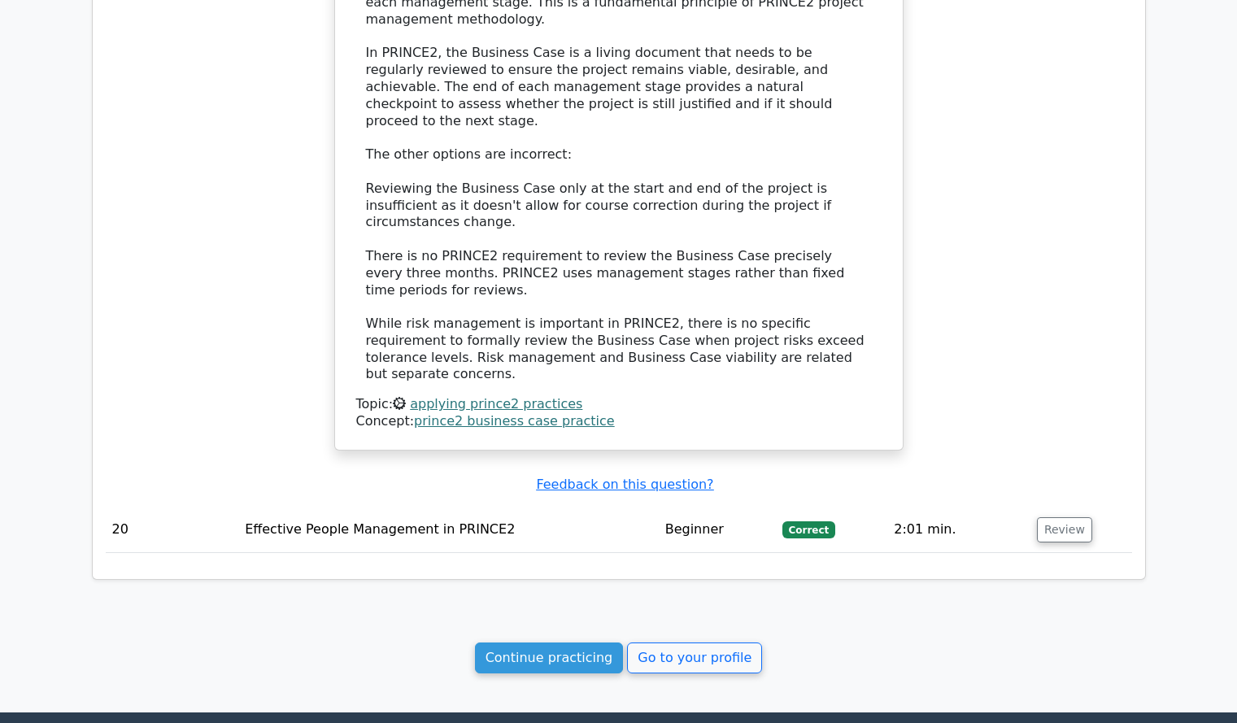
scroll to position [3120, 0]
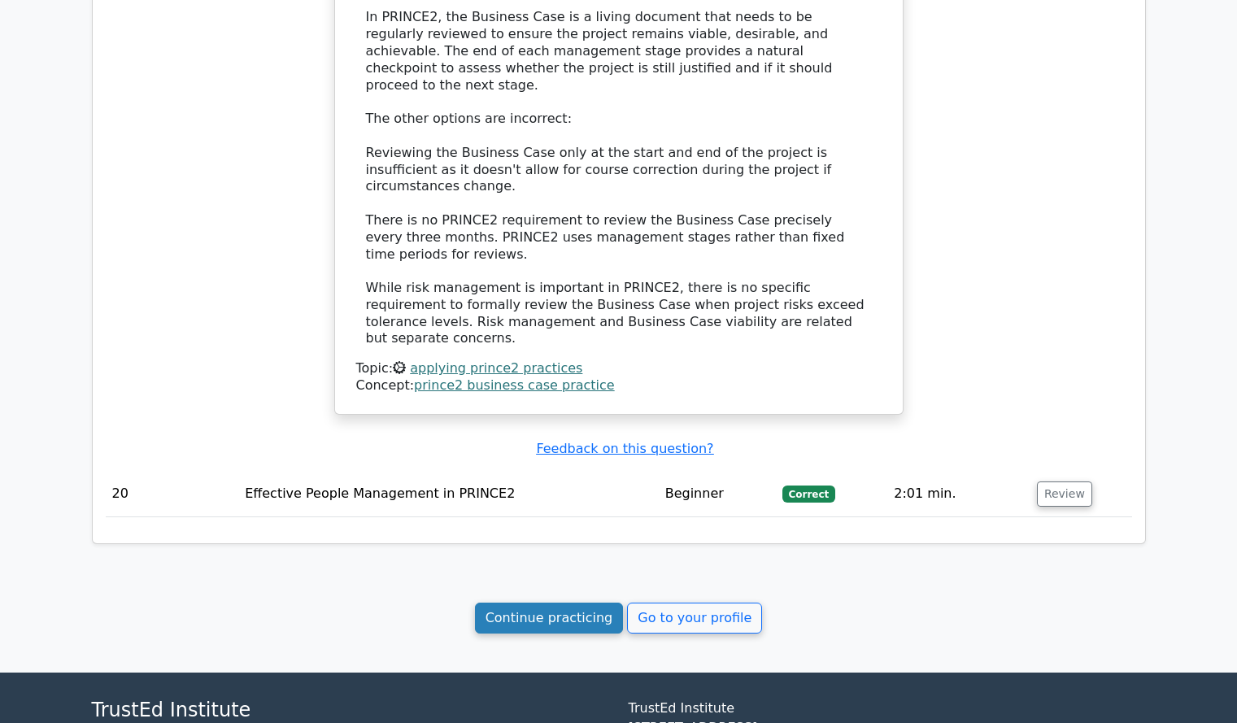
click at [575, 603] on link "Continue practicing" at bounding box center [549, 618] width 149 height 31
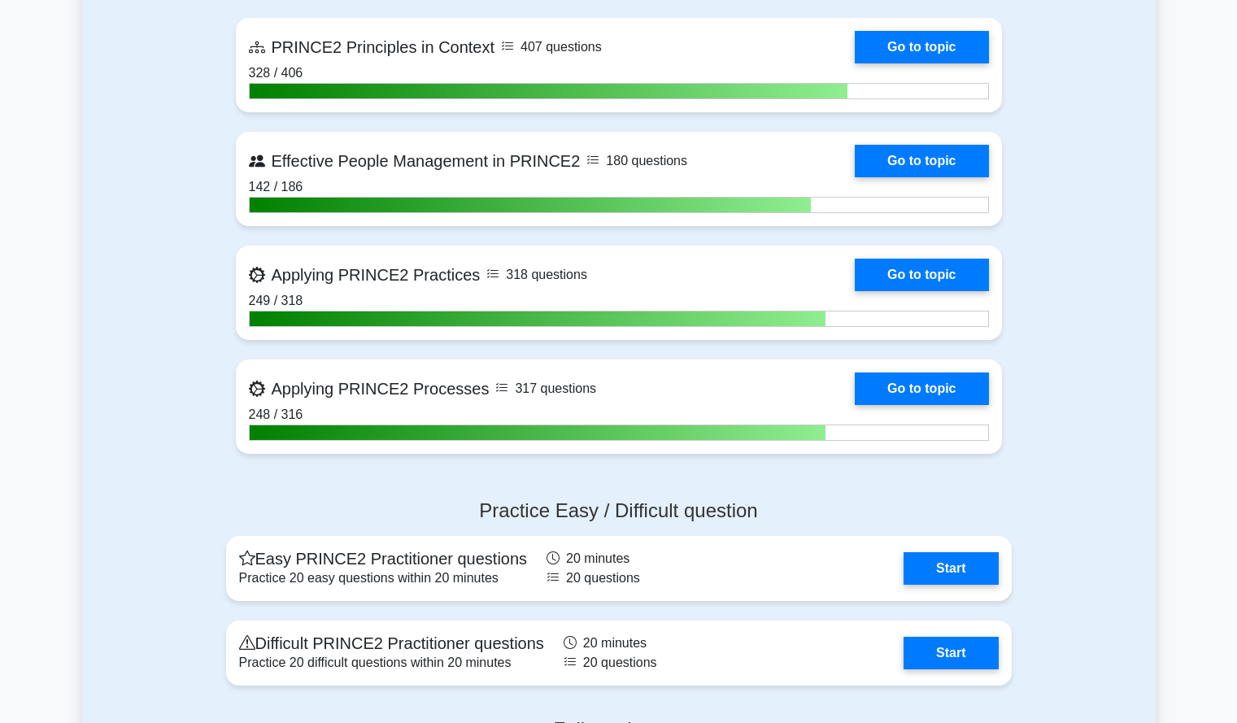
scroll to position [781, 0]
